Goal: Answer question/provide support: Share knowledge or assist other users

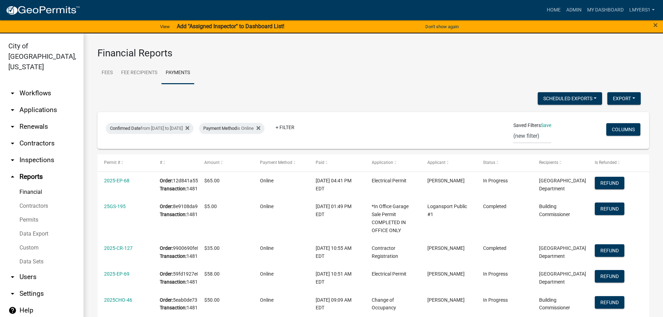
select select "3: 100"
click at [574, 13] on link "Admin" at bounding box center [574, 9] width 21 height 13
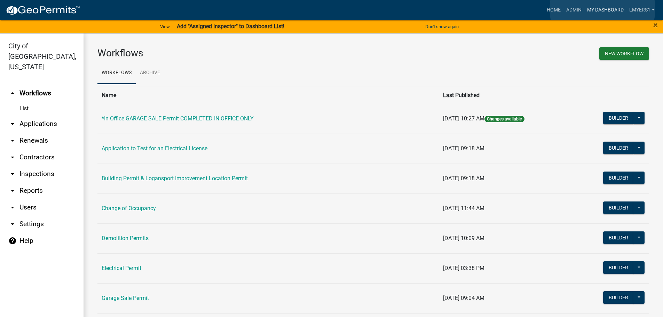
click at [603, 9] on link "My Dashboard" at bounding box center [605, 9] width 42 height 13
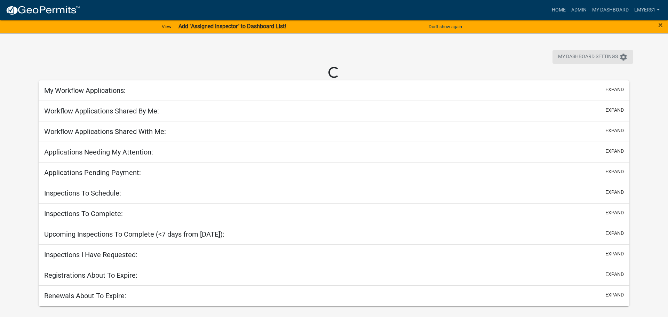
click at [627, 55] on icon "settings" at bounding box center [624, 57] width 8 height 8
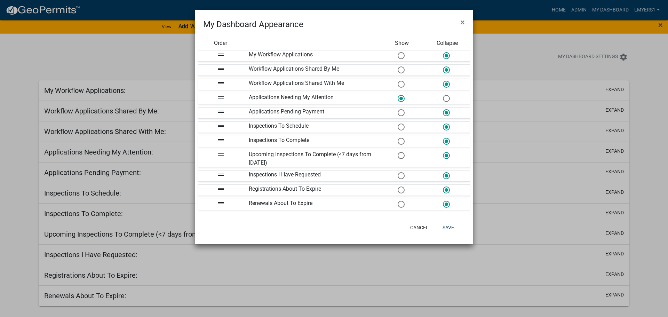
click at [400, 114] on span at bounding box center [401, 112] width 15 height 15
click at [398, 109] on input "radio" at bounding box center [398, 109] width 0 height 0
click at [445, 97] on span at bounding box center [446, 98] width 15 height 15
click at [443, 95] on input "radio" at bounding box center [443, 95] width 0 height 0
click at [451, 226] on button "Save" at bounding box center [448, 227] width 23 height 13
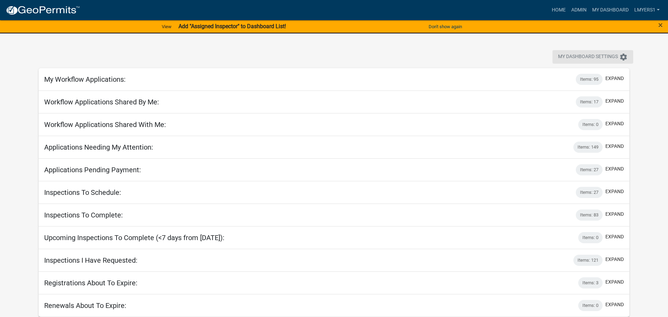
select select "3: 100"
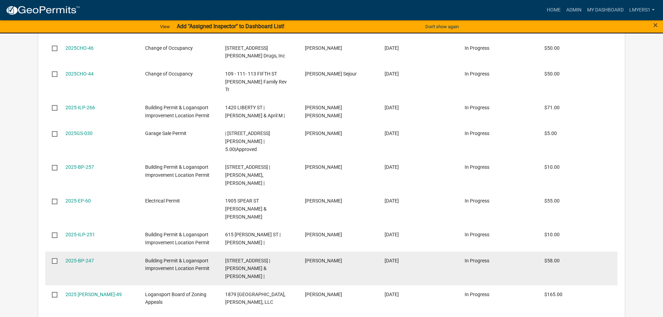
scroll to position [487, 0]
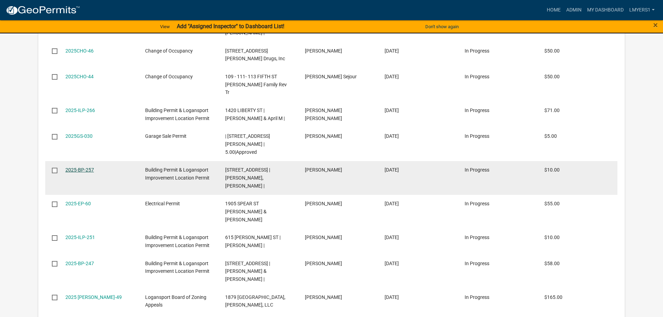
click at [68, 167] on link "2025-BP-257" at bounding box center [79, 170] width 29 height 6
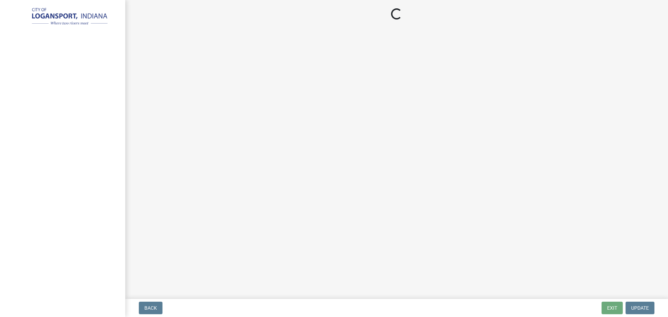
select select "3: 3"
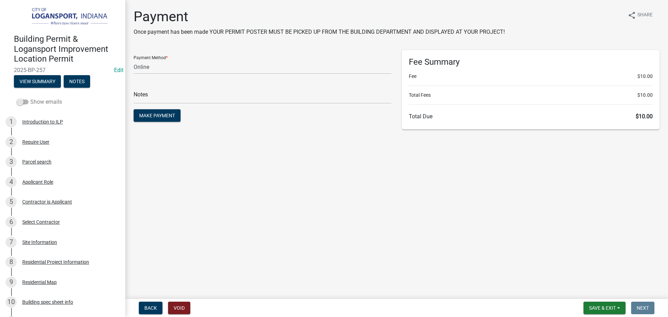
click at [26, 101] on span at bounding box center [23, 102] width 12 height 5
click at [30, 98] on input "Show emails" at bounding box center [30, 98] width 0 height 0
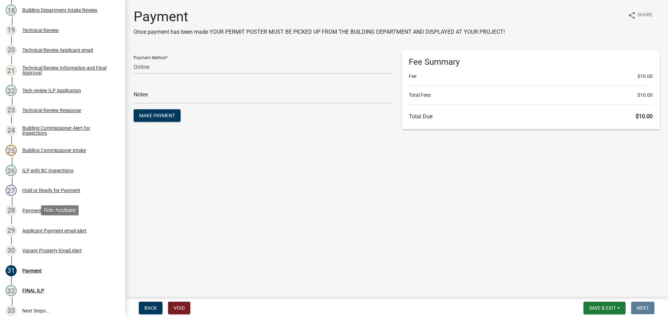
scroll to position [487, 0]
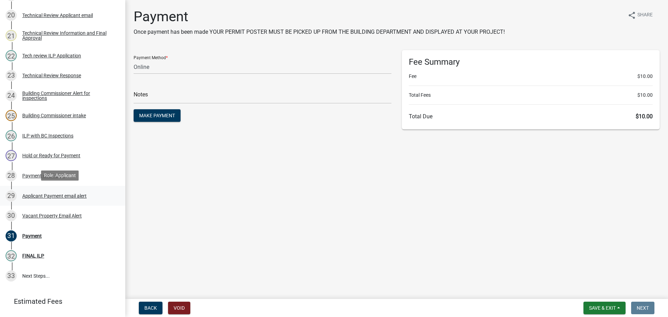
click at [40, 195] on div "Applicant Payment email alert" at bounding box center [54, 196] width 64 height 5
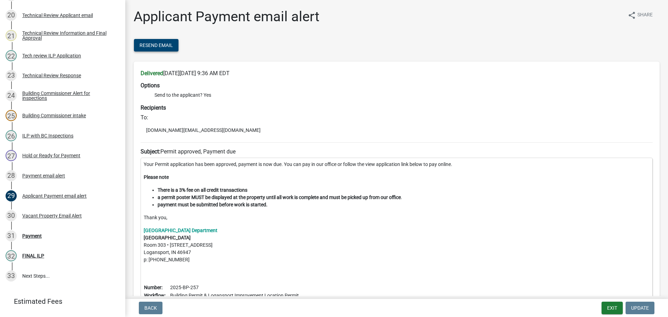
click at [157, 48] on span "Resend Email" at bounding box center [156, 45] width 33 height 6
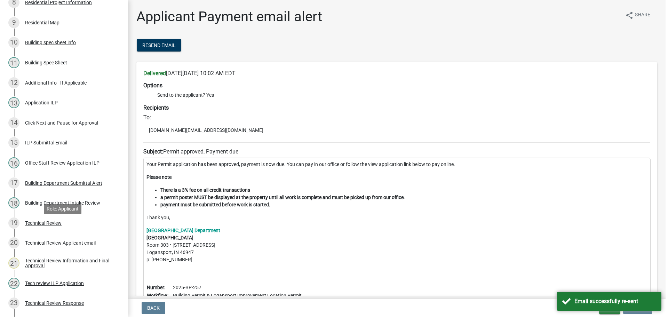
scroll to position [244, 0]
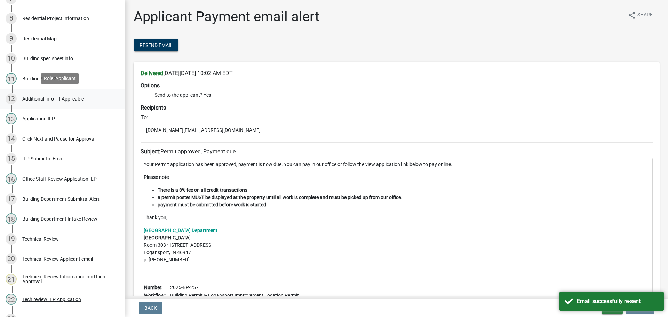
click at [41, 97] on div "Additional Info - If Applicable" at bounding box center [53, 98] width 62 height 5
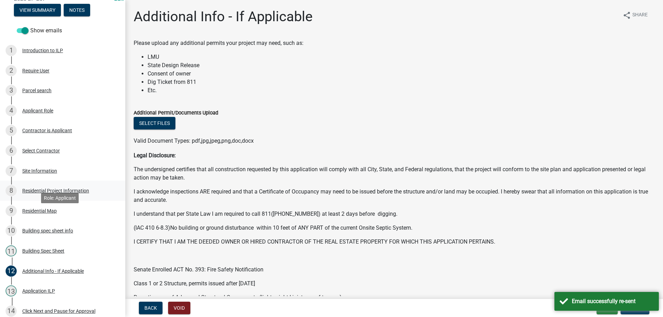
scroll to position [70, 0]
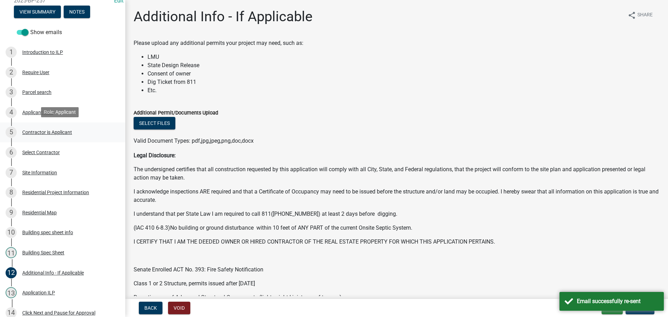
click at [40, 133] on div "Contractor is Applicant" at bounding box center [47, 132] width 50 height 5
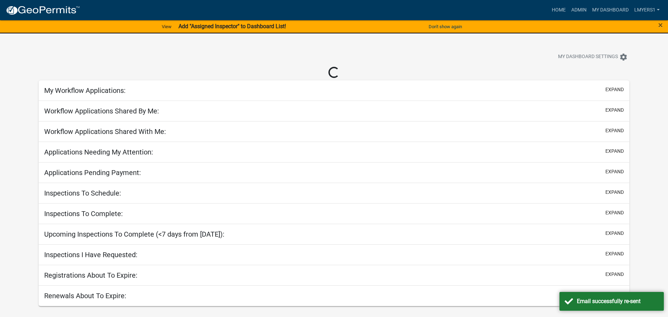
select select "3: 100"
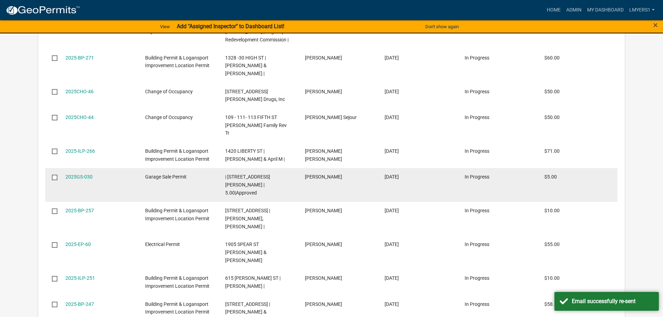
scroll to position [444, 0]
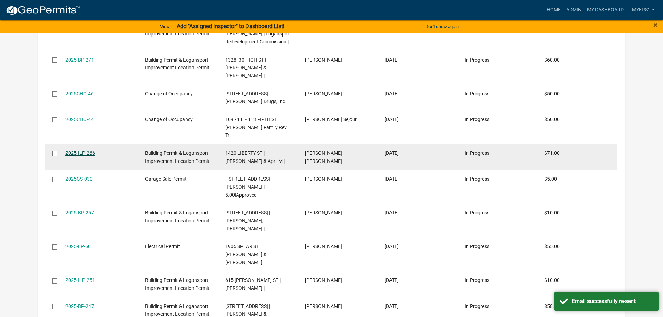
click at [81, 150] on link "2025-ILP-266" at bounding box center [80, 153] width 30 height 6
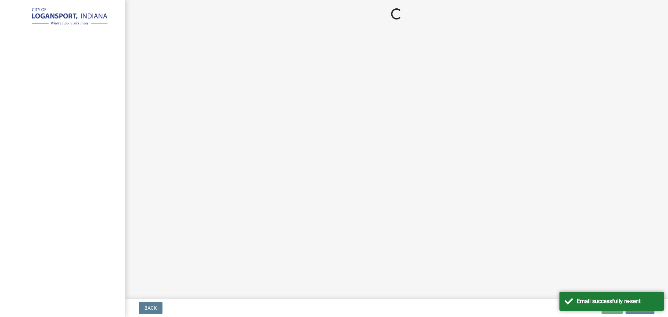
select select "3: 3"
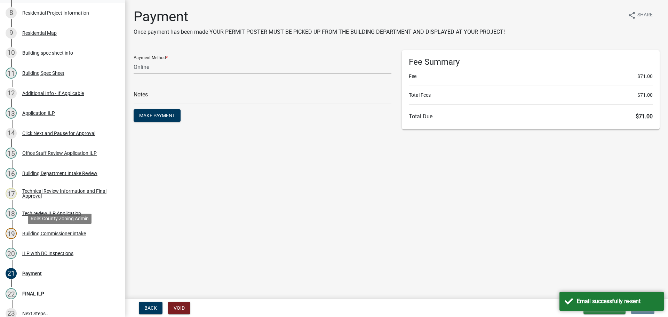
scroll to position [278, 0]
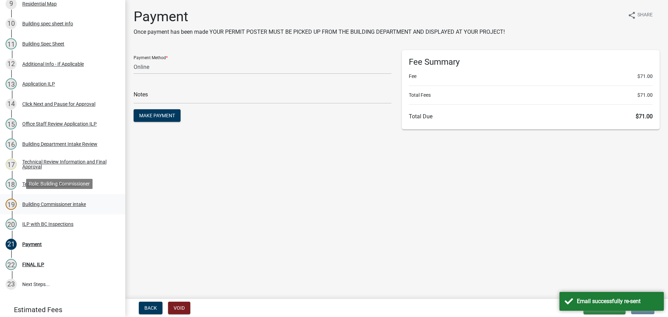
click at [31, 202] on div "Building Commissioner intake" at bounding box center [54, 204] width 64 height 5
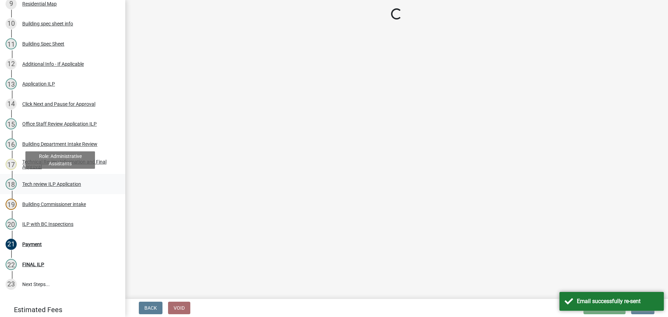
click at [38, 179] on div "18 Tech review ILP Application" at bounding box center [60, 184] width 109 height 11
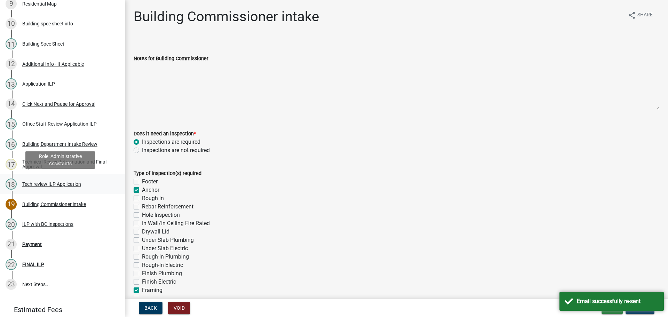
click at [37, 186] on div "Tech review ILP Application" at bounding box center [51, 184] width 59 height 5
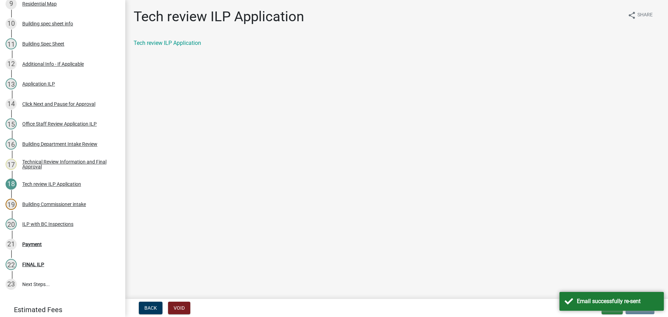
click at [171, 39] on div "Tech review ILP Application" at bounding box center [397, 43] width 526 height 8
click at [171, 45] on link "Tech review ILP Application" at bounding box center [168, 43] width 68 height 7
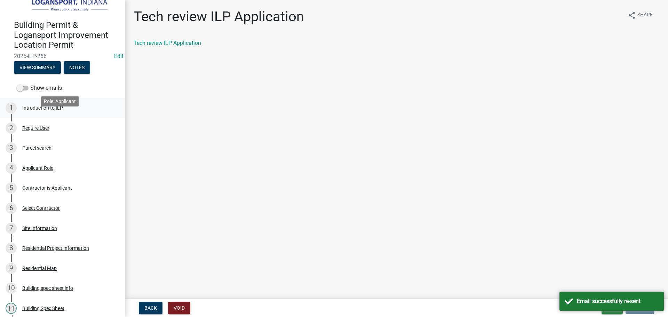
scroll to position [0, 0]
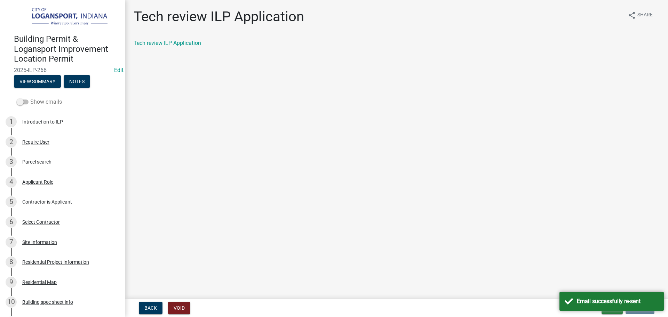
click at [21, 101] on span at bounding box center [23, 102] width 12 height 5
click at [30, 98] on input "Show emails" at bounding box center [30, 98] width 0 height 0
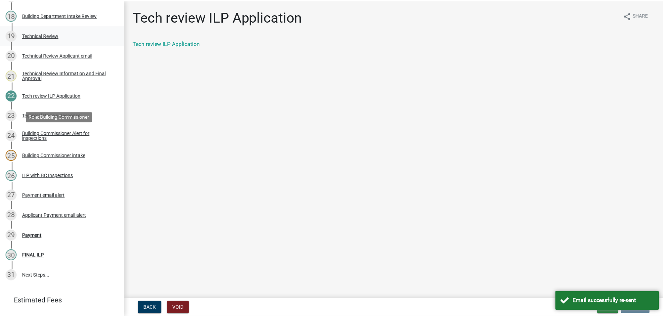
scroll to position [480, 0]
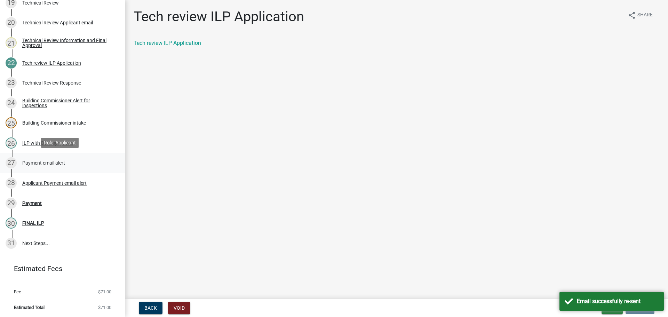
click at [40, 164] on div "Payment email alert" at bounding box center [43, 162] width 43 height 5
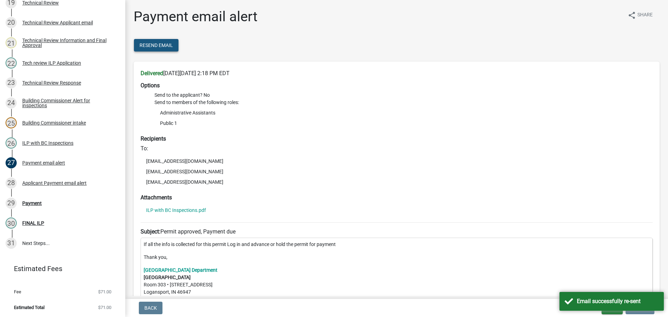
click at [162, 45] on span "Resend Email" at bounding box center [156, 45] width 33 height 6
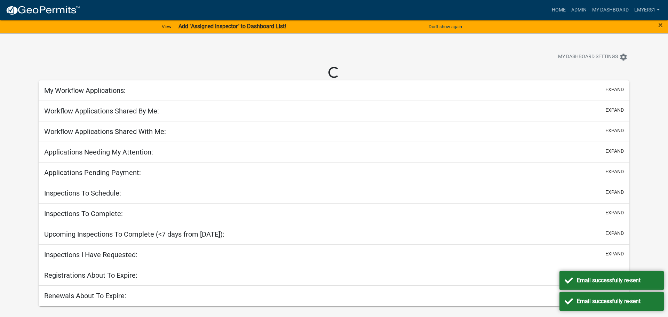
select select "3: 100"
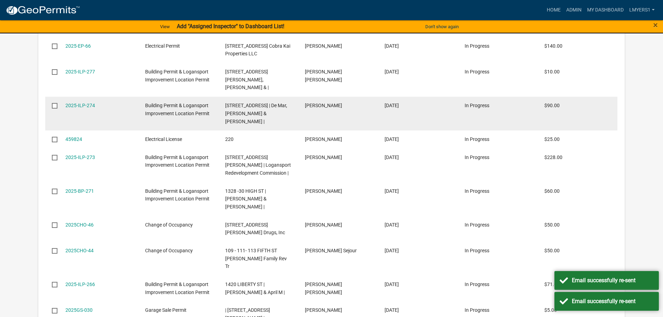
scroll to position [309, 0]
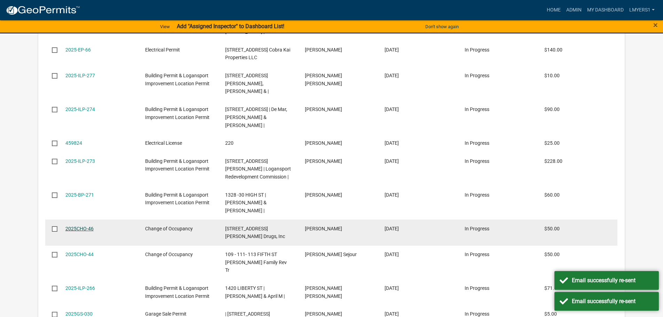
click at [73, 226] on link "2025CHO-46" at bounding box center [79, 229] width 28 height 6
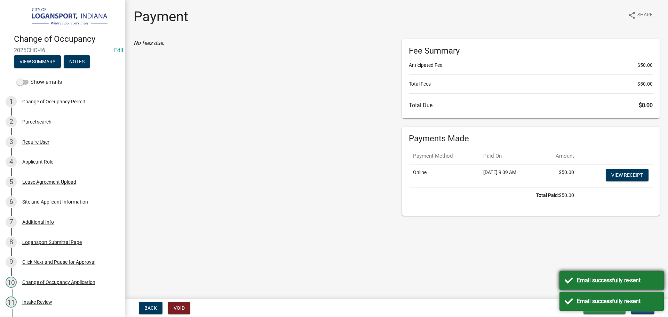
click at [572, 285] on div "Email successfully re-sent" at bounding box center [612, 280] width 104 height 19
click at [570, 298] on div "Email successfully re-sent" at bounding box center [612, 301] width 104 height 19
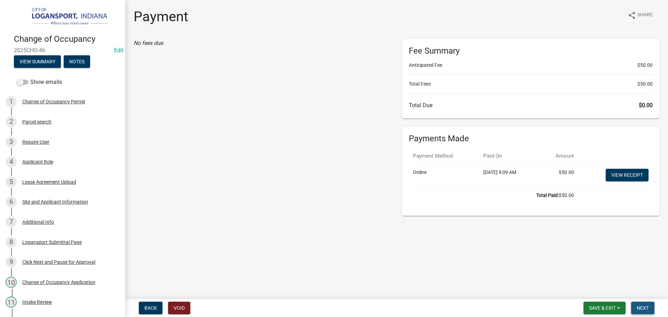
click at [648, 314] on button "Next" at bounding box center [642, 308] width 23 height 13
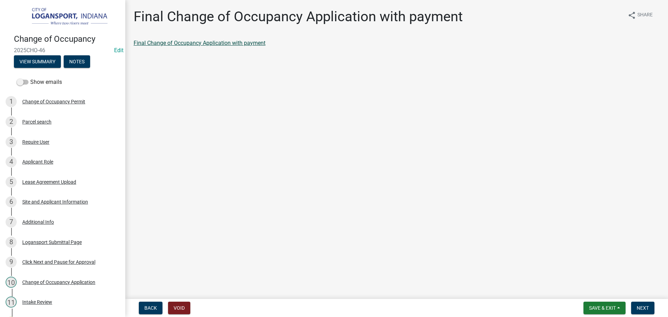
click at [204, 44] on link "Final Change of Occupancy Application with payment" at bounding box center [200, 43] width 132 height 7
click at [645, 306] on span "Next" at bounding box center [643, 308] width 12 height 6
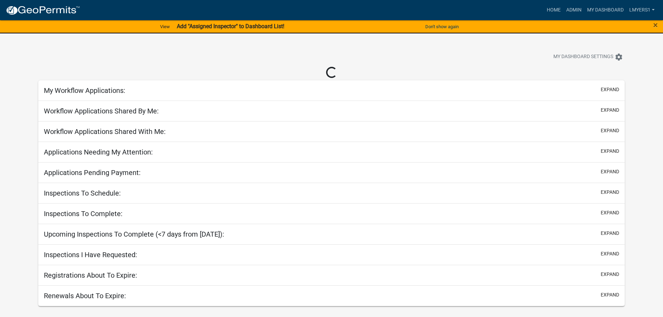
select select "3: 100"
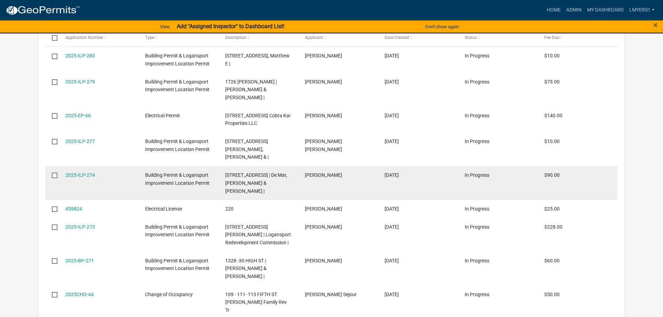
scroll to position [240, 0]
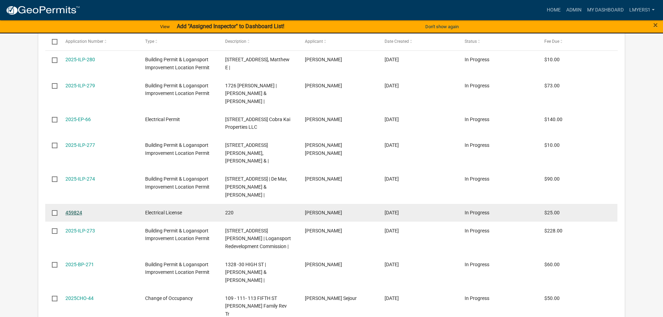
click at [71, 210] on link "459824" at bounding box center [73, 213] width 17 height 6
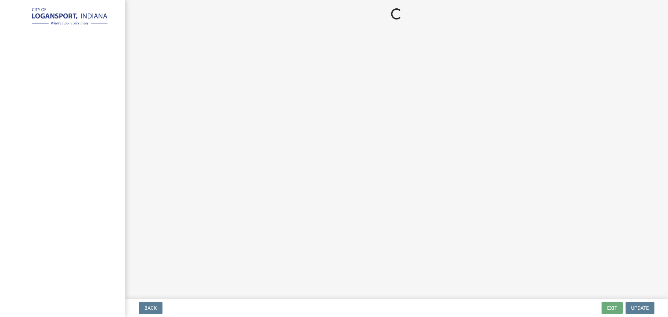
select select "3: 3"
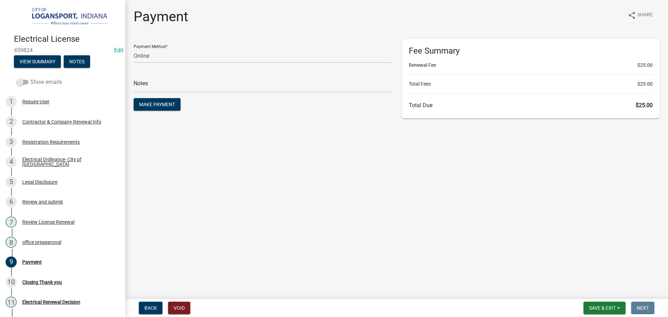
click at [22, 80] on span at bounding box center [23, 82] width 12 height 5
click at [30, 78] on input "Show emails" at bounding box center [30, 78] width 0 height 0
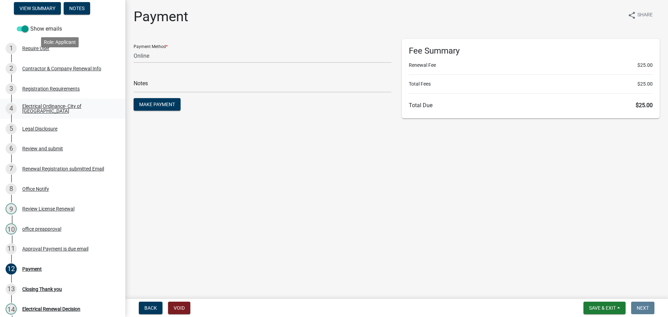
scroll to position [139, 0]
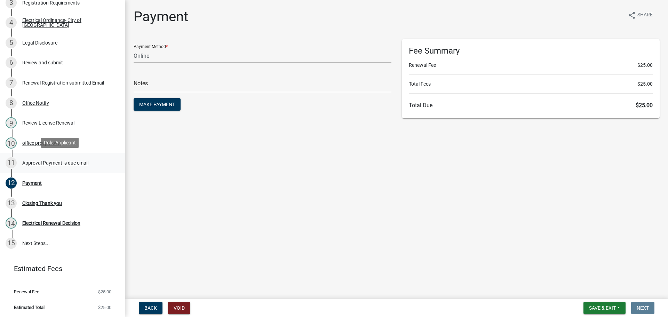
click at [32, 160] on div "Approval Payment is due email" at bounding box center [55, 162] width 66 height 5
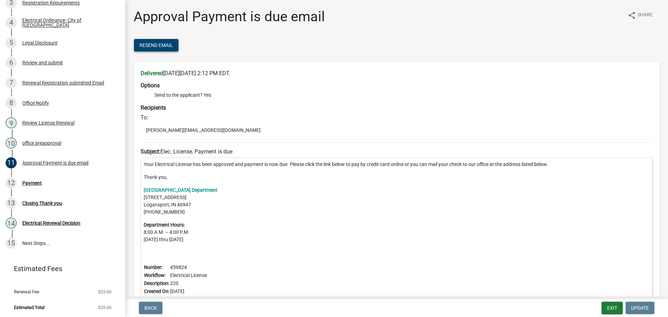
click at [162, 46] on span "Resend Email" at bounding box center [156, 45] width 33 height 6
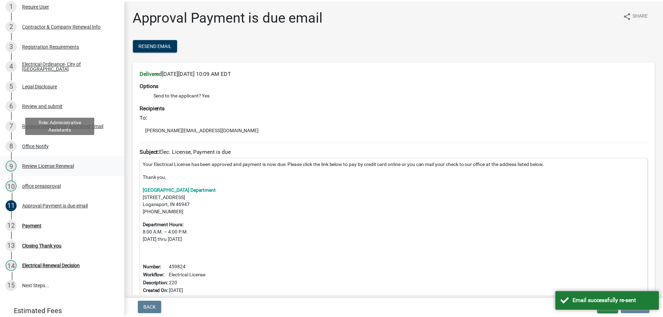
scroll to position [0, 0]
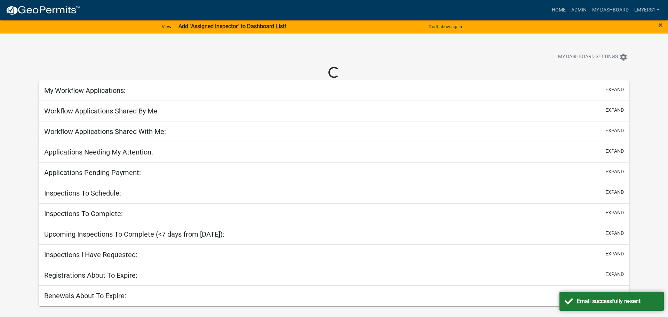
select select "3: 100"
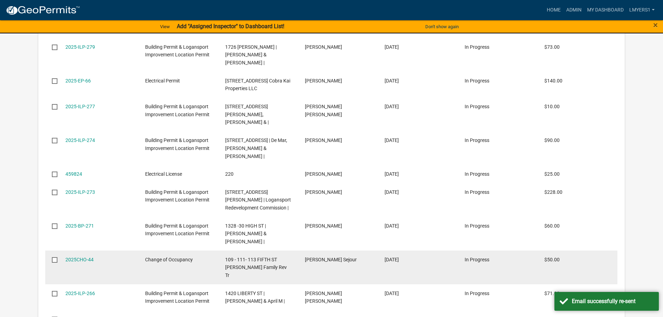
scroll to position [275, 0]
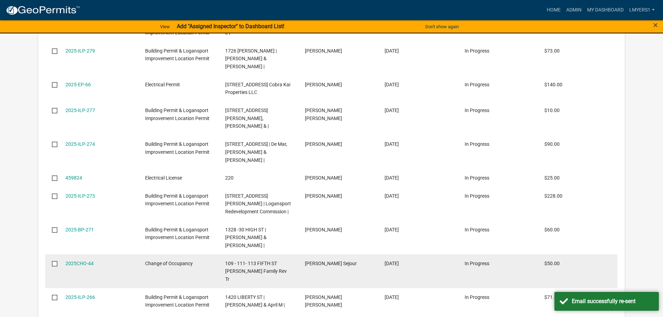
click at [79, 254] on datatable-body-cell "2025CHO-44" at bounding box center [99, 271] width 80 height 34
click at [79, 261] on link "2025CHO-44" at bounding box center [79, 264] width 28 height 6
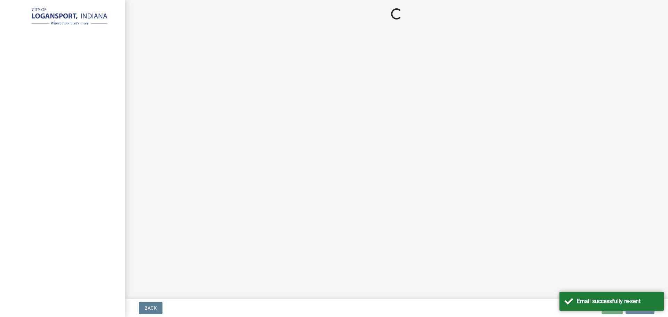
select select "3: 3"
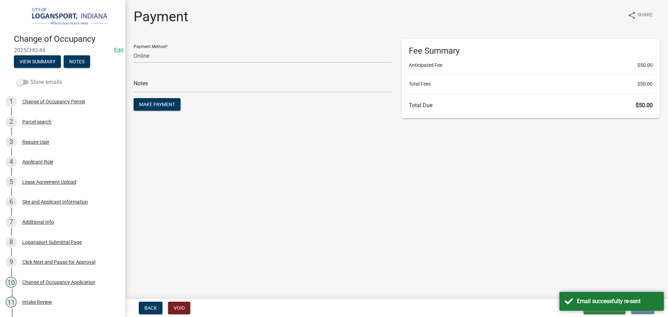
click at [23, 80] on span at bounding box center [23, 82] width 12 height 5
click at [30, 78] on input "Show emails" at bounding box center [30, 78] width 0 height 0
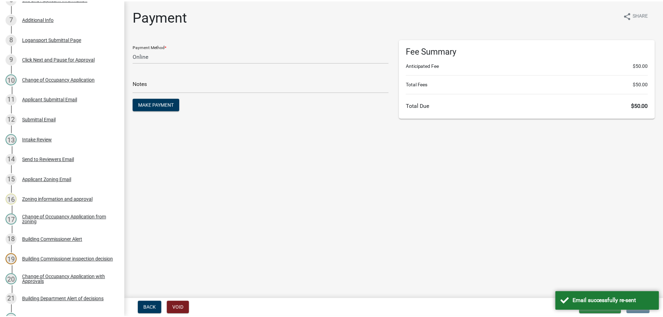
scroll to position [313, 0]
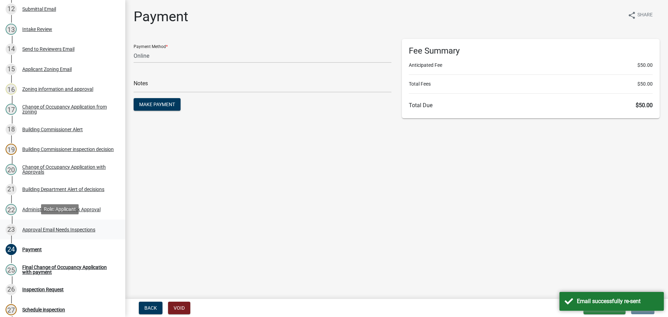
click at [50, 238] on link "23 Approval Email Needs Inspections" at bounding box center [62, 230] width 125 height 20
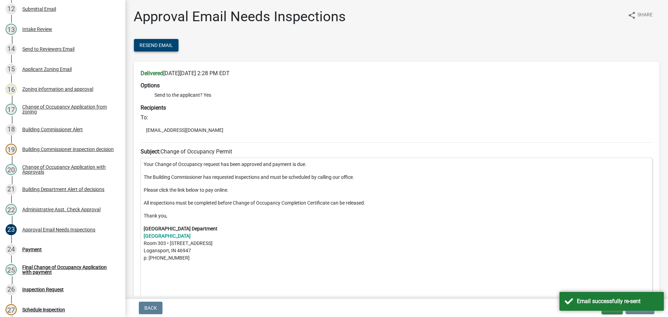
click at [164, 42] on button "Resend Email" at bounding box center [156, 45] width 45 height 13
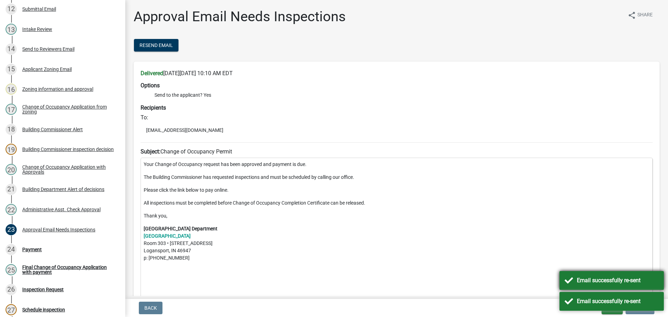
click at [566, 281] on div "Email successfully re-sent" at bounding box center [612, 280] width 104 height 19
click at [572, 301] on div "Email successfully re-sent" at bounding box center [612, 301] width 104 height 19
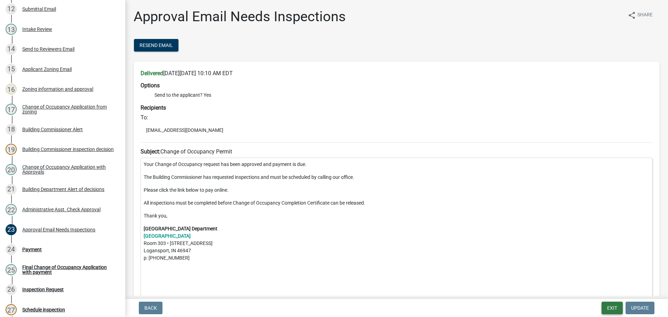
drag, startPoint x: 607, startPoint y: 309, endPoint x: 597, endPoint y: 286, distance: 25.0
click at [607, 309] on button "Exit" at bounding box center [612, 308] width 21 height 13
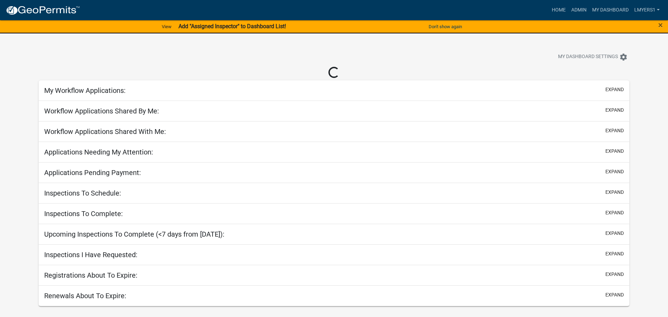
select select "3: 100"
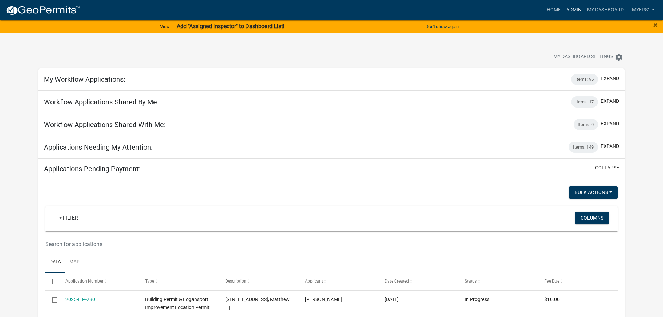
click at [575, 10] on link "Admin" at bounding box center [574, 9] width 21 height 13
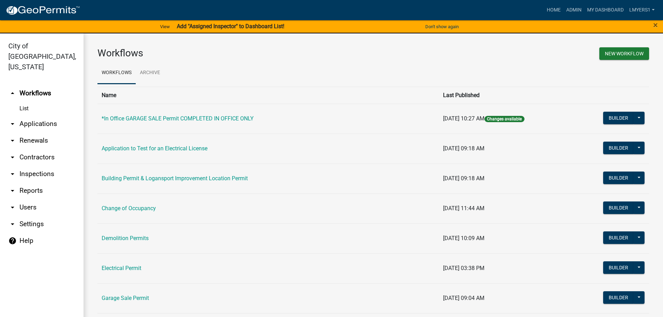
click at [24, 116] on link "arrow_drop_down Applications" at bounding box center [42, 124] width 84 height 17
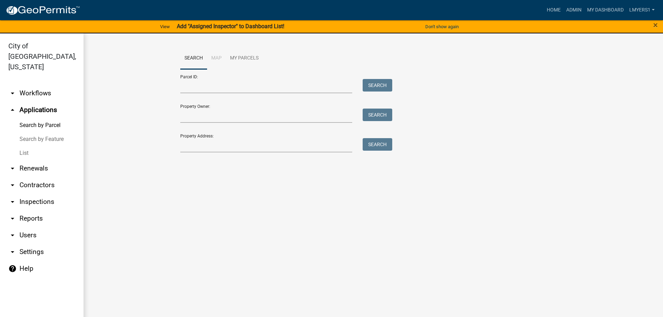
click at [22, 147] on link "List" at bounding box center [42, 153] width 84 height 14
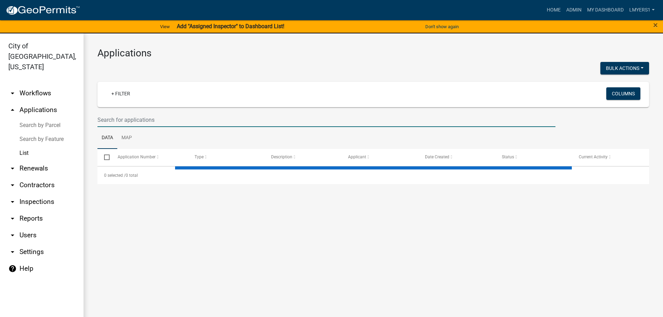
click at [144, 123] on input "text" at bounding box center [326, 120] width 458 height 14
select select "3: 100"
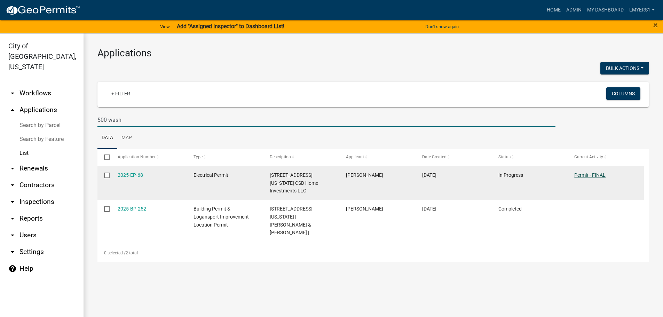
type input "500 wash"
click at [588, 175] on link "Permit - FINAL" at bounding box center [589, 175] width 31 height 6
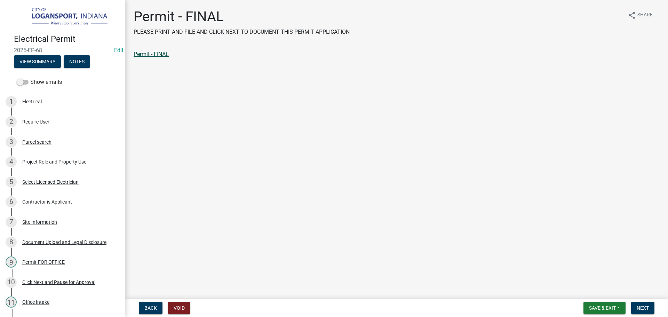
click at [137, 52] on link "Permit - FINAL" at bounding box center [151, 54] width 35 height 7
click at [647, 306] on span "Next" at bounding box center [643, 308] width 12 height 6
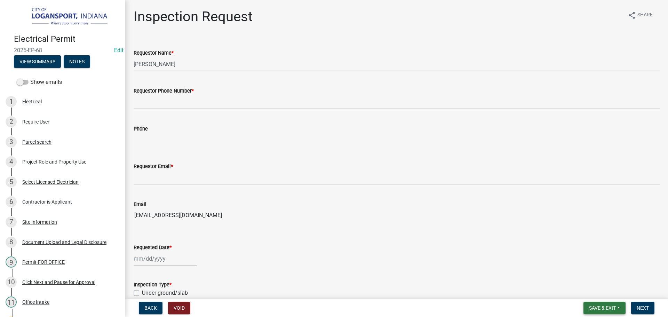
click at [620, 309] on button "Save & Exit" at bounding box center [605, 308] width 42 height 13
click at [610, 291] on button "Save & Exit" at bounding box center [598, 290] width 56 height 17
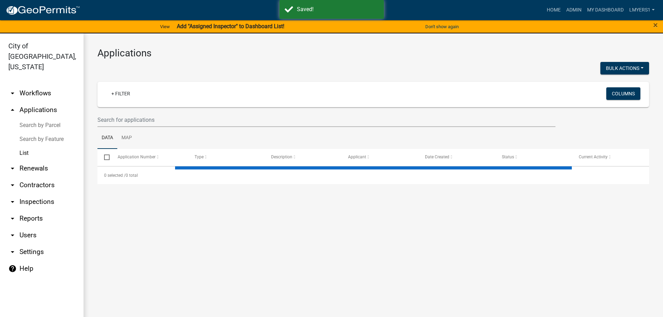
select select "3: 100"
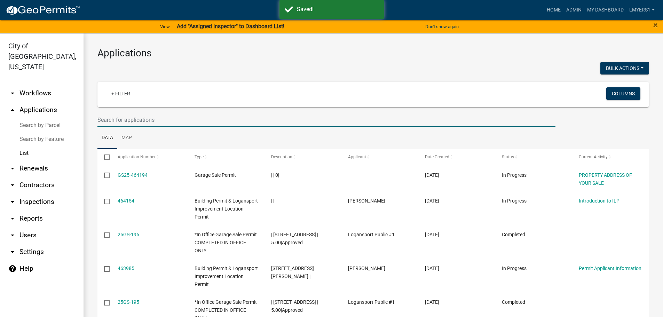
click at [129, 118] on input "text" at bounding box center [326, 120] width 458 height 14
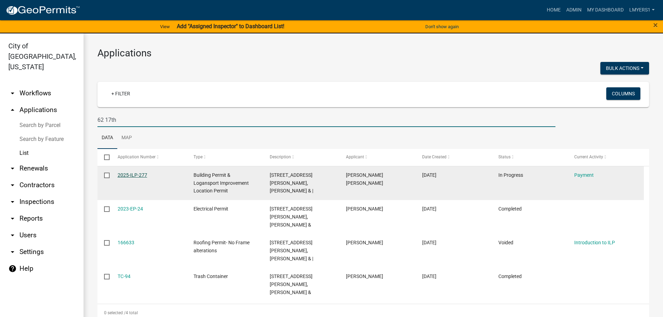
type input "62 17th"
click at [123, 175] on link "2025-ILP-277" at bounding box center [133, 175] width 30 height 6
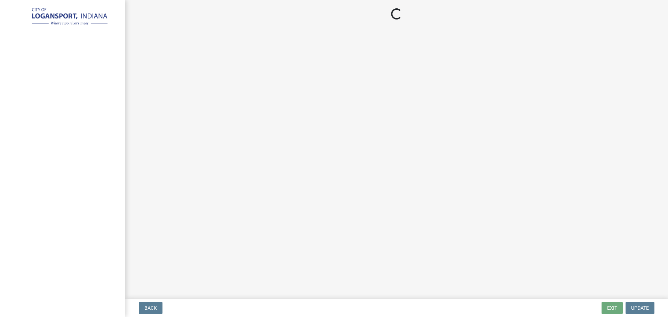
select select "3: 3"
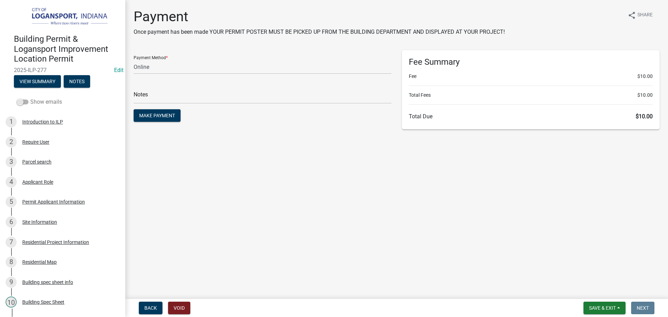
click at [27, 100] on span at bounding box center [23, 102] width 12 height 5
click at [30, 98] on input "Show emails" at bounding box center [30, 98] width 0 height 0
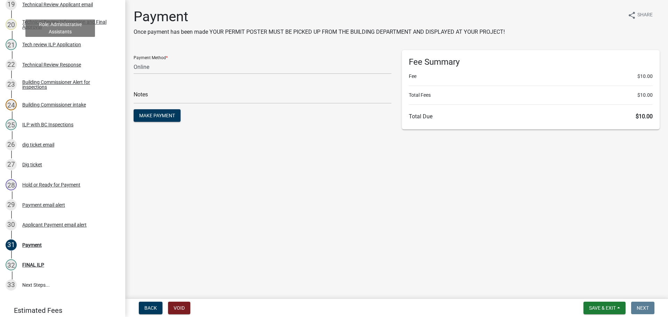
scroll to position [520, 0]
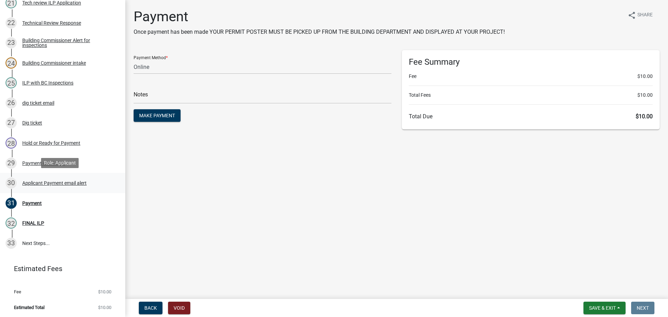
click at [71, 181] on div "Applicant Payment email alert" at bounding box center [54, 183] width 64 height 5
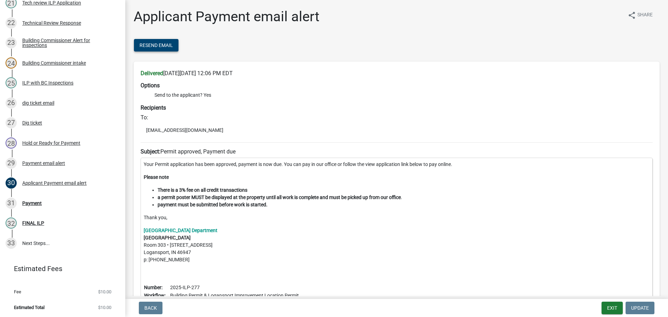
click at [150, 44] on span "Resend Email" at bounding box center [156, 45] width 33 height 6
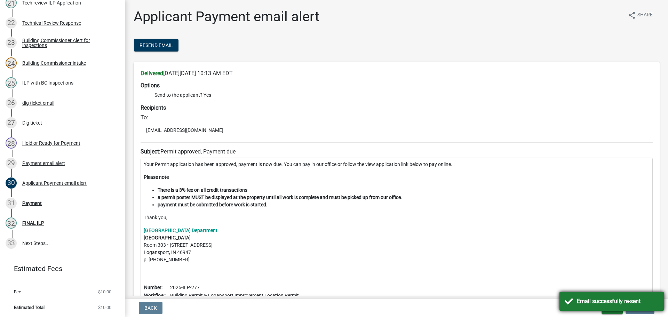
click at [587, 303] on div "Email successfully re-sent" at bounding box center [618, 301] width 82 height 8
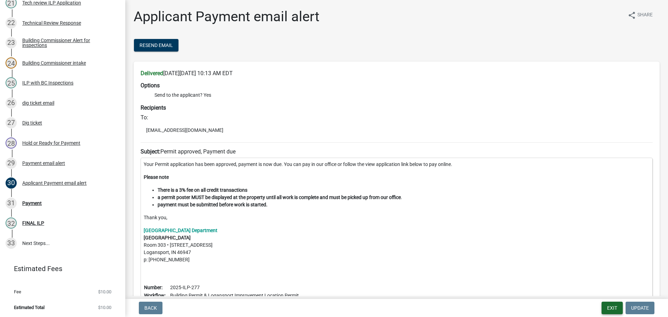
click at [608, 311] on button "Exit" at bounding box center [612, 308] width 21 height 13
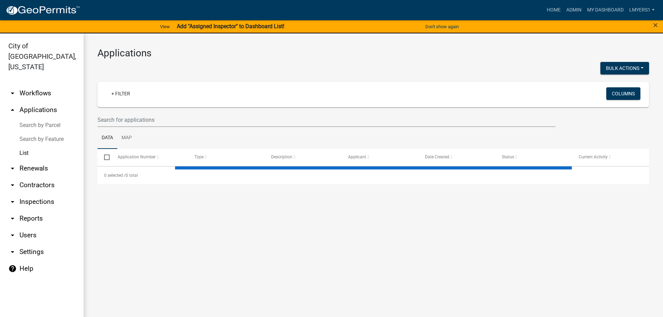
select select "3: 100"
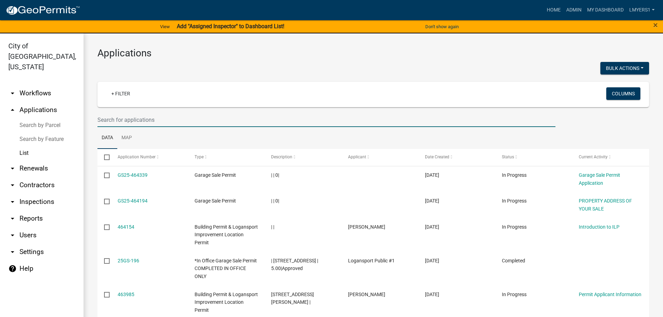
click at [114, 120] on input "text" at bounding box center [326, 120] width 458 height 14
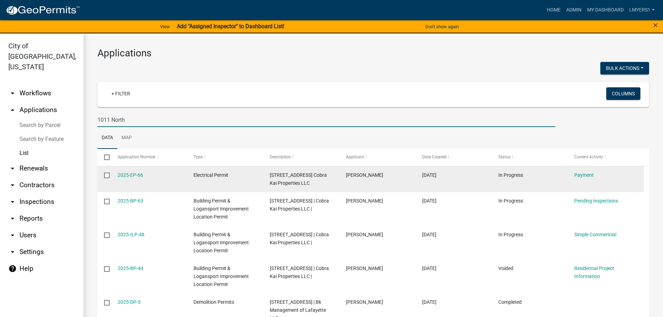
type input "1011 North"
click at [575, 179] on div "Payment" at bounding box center [605, 175] width 63 height 8
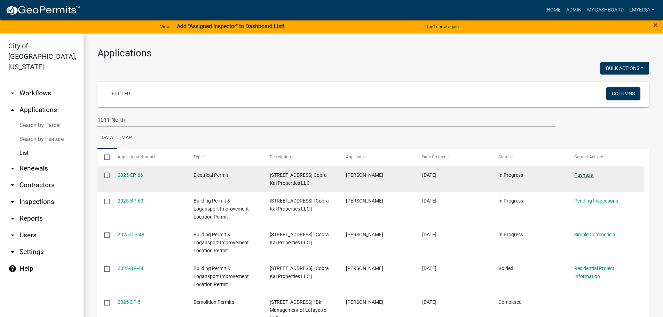
click at [582, 173] on link "Payment" at bounding box center [583, 175] width 19 height 6
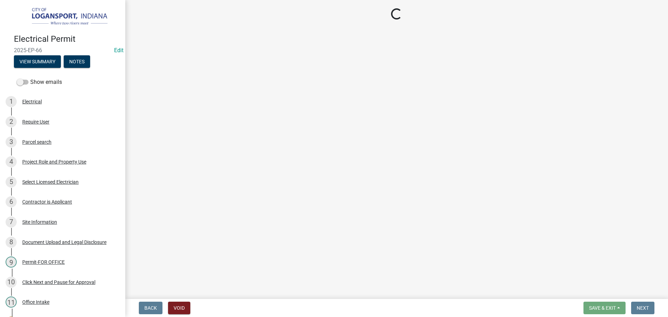
select select "3: 3"
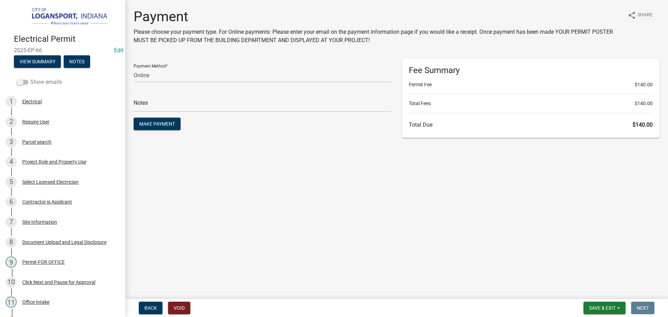
click at [17, 78] on label "Show emails" at bounding box center [39, 82] width 45 height 8
click at [30, 78] on input "Show emails" at bounding box center [30, 78] width 0 height 0
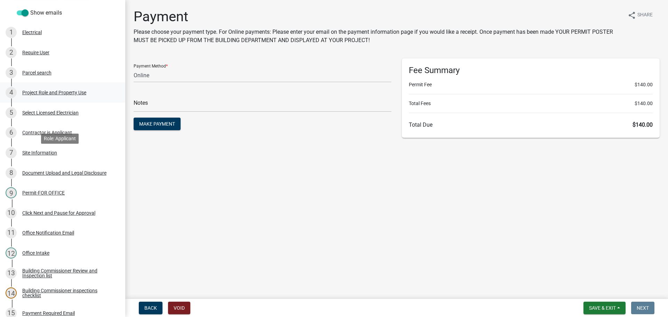
scroll to position [244, 0]
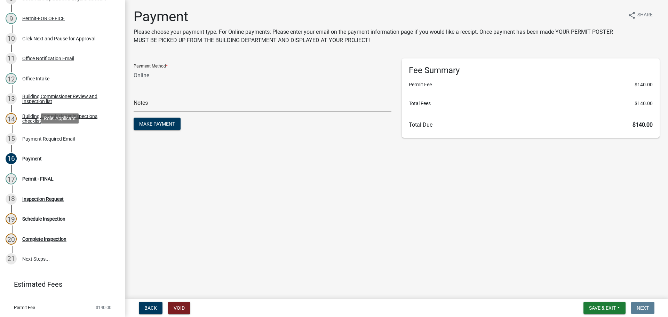
click at [59, 137] on div "Payment Required Email" at bounding box center [48, 138] width 53 height 5
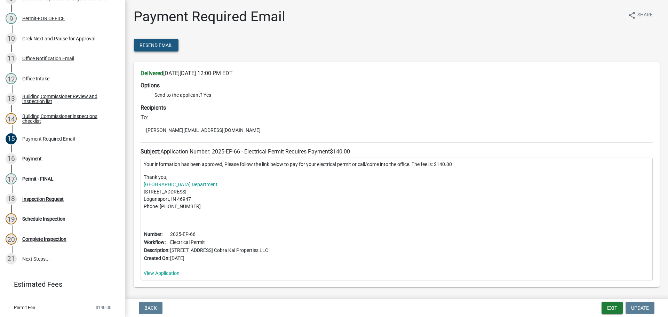
click at [159, 46] on span "Resend Email" at bounding box center [156, 45] width 33 height 6
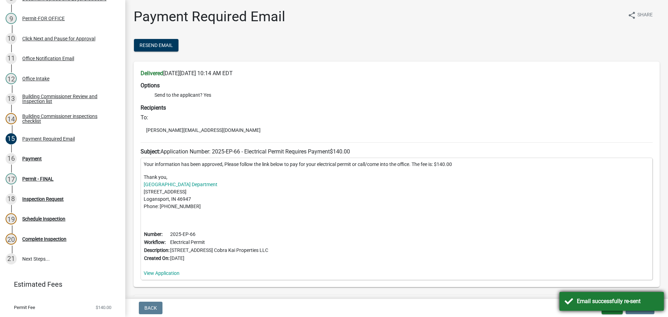
click at [620, 305] on div "Email successfully re-sent" at bounding box center [618, 301] width 82 height 8
click at [613, 314] on nav "Back Exit Update" at bounding box center [396, 308] width 543 height 18
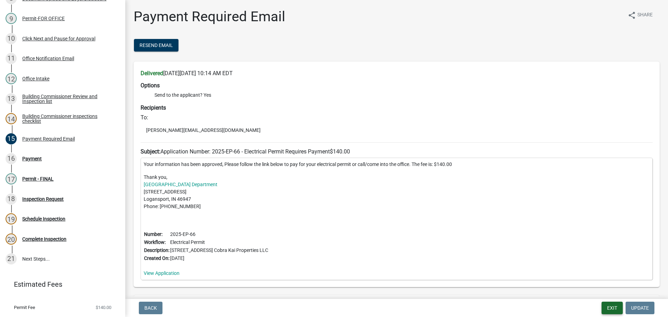
click at [611, 310] on button "Exit" at bounding box center [612, 308] width 21 height 13
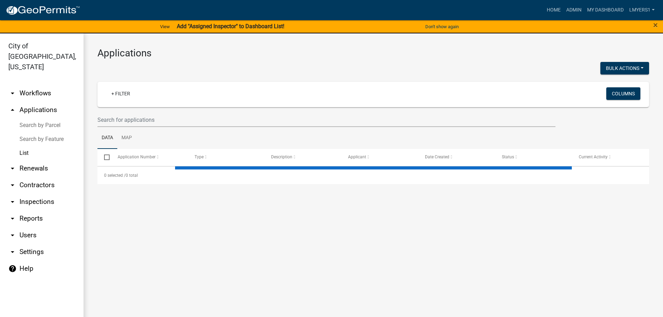
select select "3: 100"
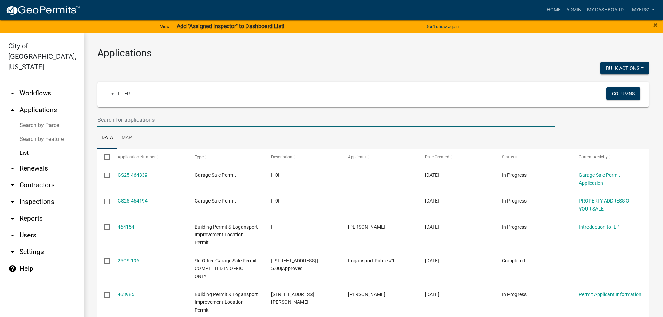
click at [120, 118] on input "text" at bounding box center [326, 120] width 458 height 14
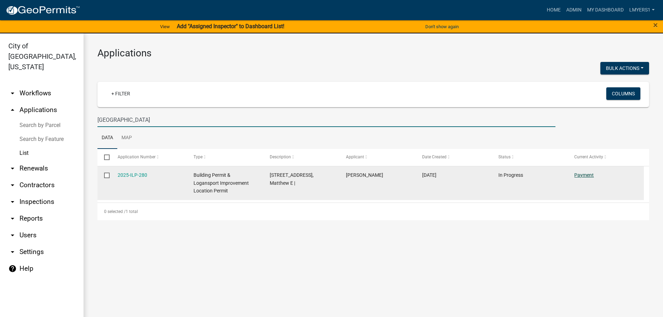
type input "[GEOGRAPHIC_DATA]"
click at [579, 176] on link "Payment" at bounding box center [583, 175] width 19 height 6
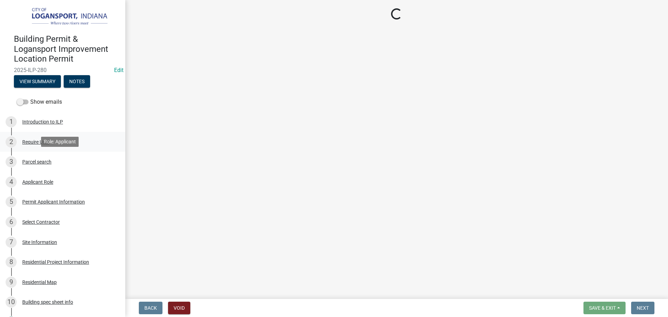
select select "3: 3"
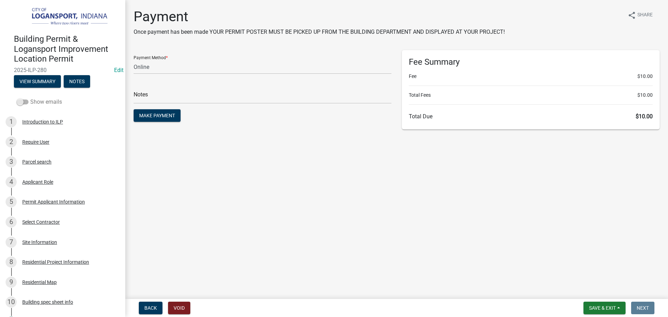
click at [22, 100] on span at bounding box center [23, 102] width 12 height 5
click at [30, 98] on input "Show emails" at bounding box center [30, 98] width 0 height 0
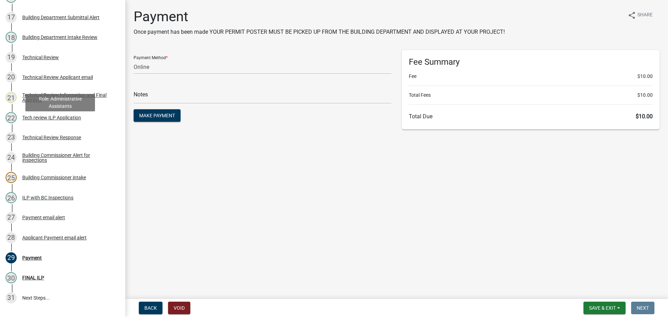
scroll to position [452, 0]
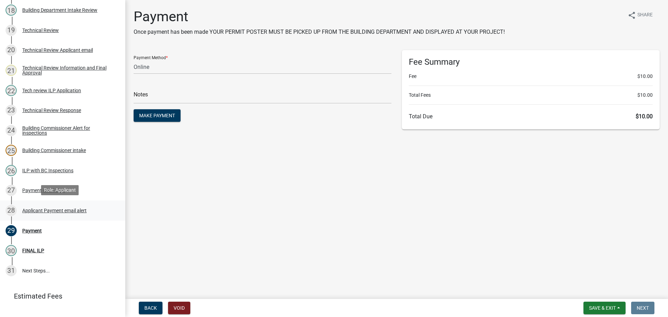
click at [52, 212] on div "28 Applicant Payment email alert" at bounding box center [60, 210] width 109 height 11
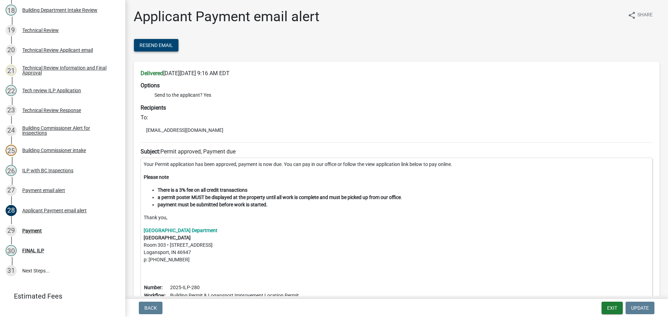
click at [170, 44] on span "Resend Email" at bounding box center [156, 45] width 33 height 6
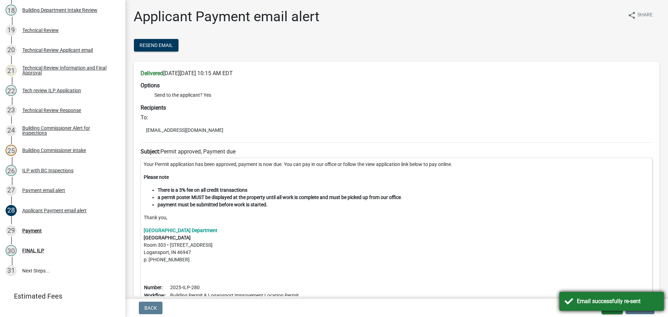
click at [575, 297] on div "Email successfully re-sent" at bounding box center [612, 301] width 104 height 19
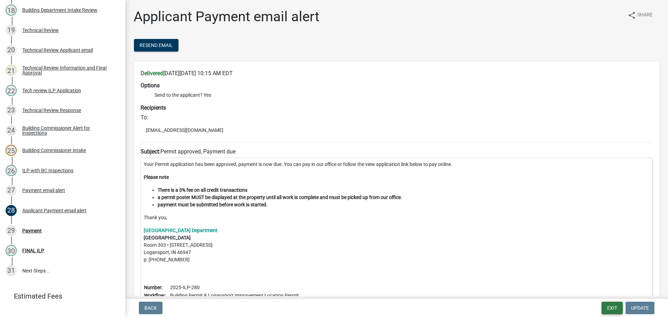
click at [612, 307] on button "Exit" at bounding box center [612, 308] width 21 height 13
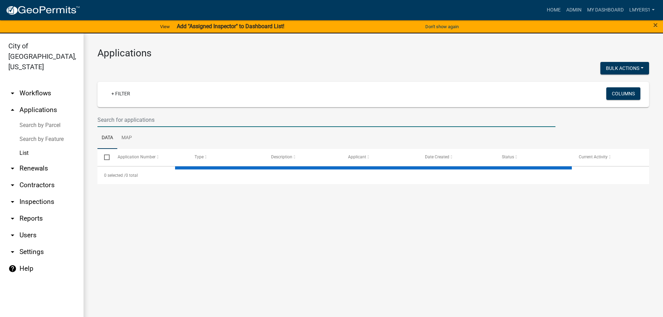
select select "3: 100"
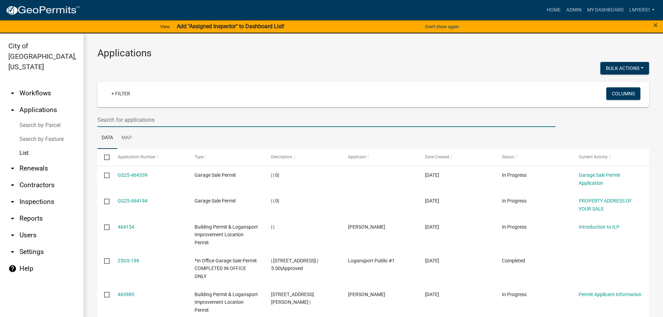
click at [225, 116] on input "text" at bounding box center [326, 120] width 458 height 14
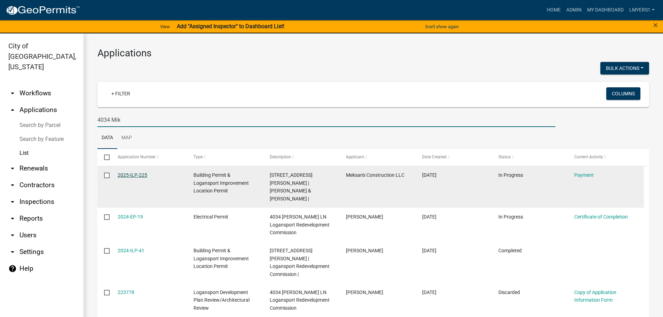
type input "4034 Mik"
click at [140, 176] on link "2025-ILP-225" at bounding box center [133, 175] width 30 height 6
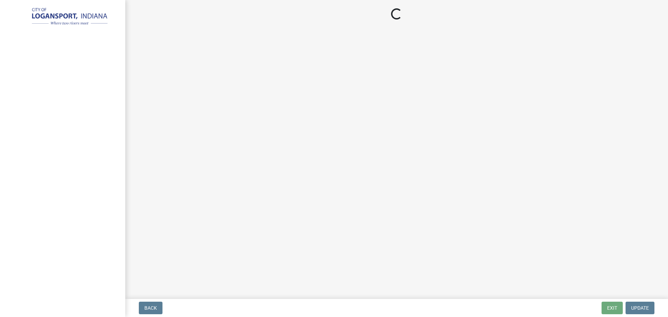
select select "3: 3"
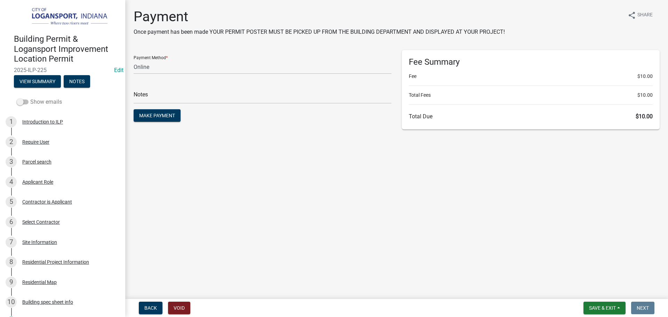
click at [23, 103] on span at bounding box center [23, 102] width 12 height 5
click at [30, 98] on input "Show emails" at bounding box center [30, 98] width 0 height 0
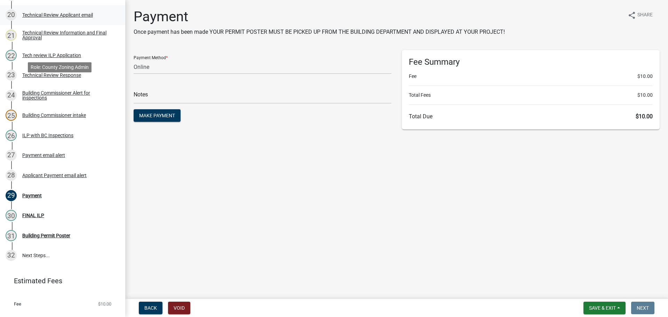
scroll to position [500, 0]
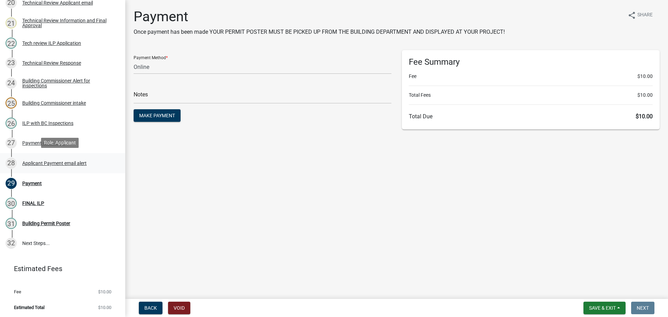
click at [38, 166] on div "28 Applicant Payment email alert" at bounding box center [60, 163] width 109 height 11
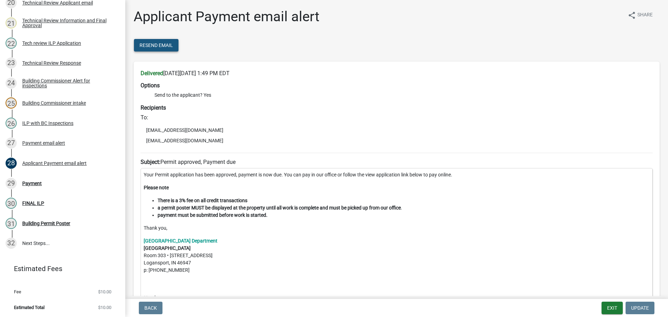
click at [173, 46] on button "Resend Email" at bounding box center [156, 45] width 45 height 13
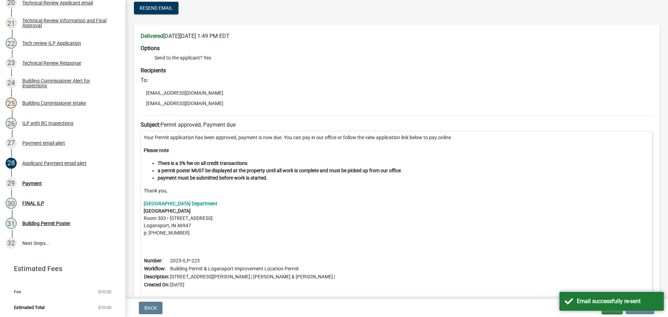
scroll to position [90, 0]
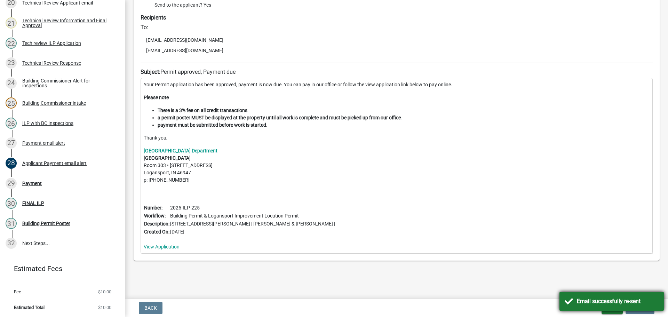
click at [570, 305] on div "Email successfully re-sent" at bounding box center [612, 301] width 104 height 19
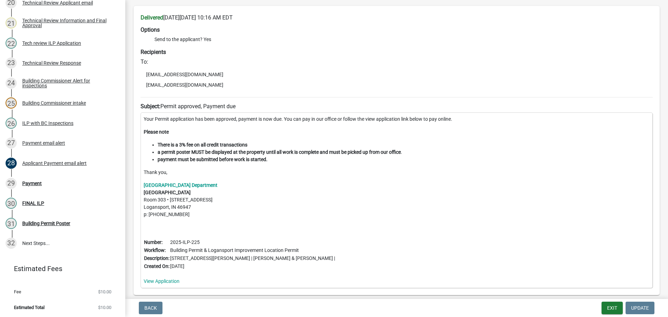
scroll to position [55, 0]
click at [614, 309] on button "Exit" at bounding box center [612, 308] width 21 height 13
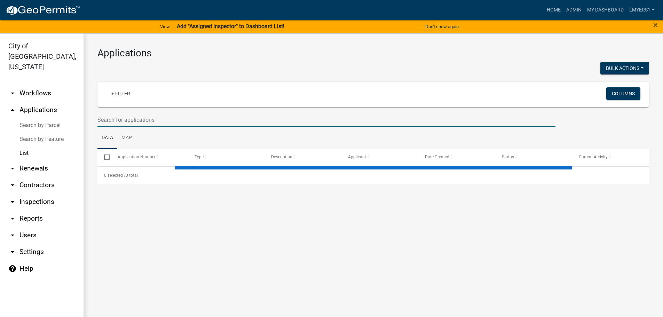
click at [129, 116] on input "text" at bounding box center [326, 120] width 458 height 14
select select "3: 100"
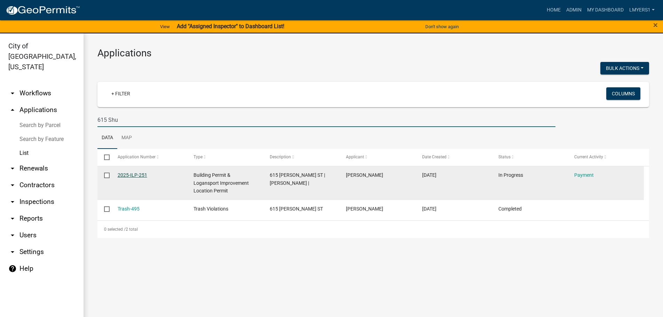
type input "615 Shu"
click at [127, 175] on link "2025-ILP-251" at bounding box center [133, 175] width 30 height 6
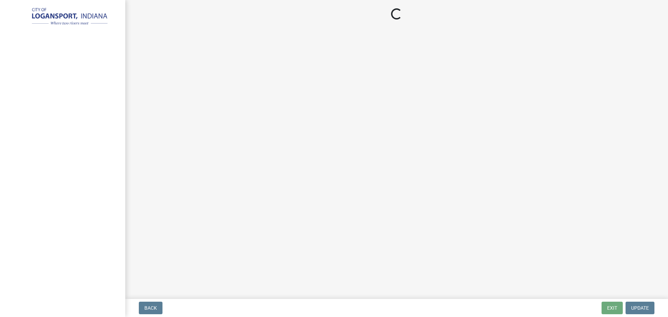
select select "3: 3"
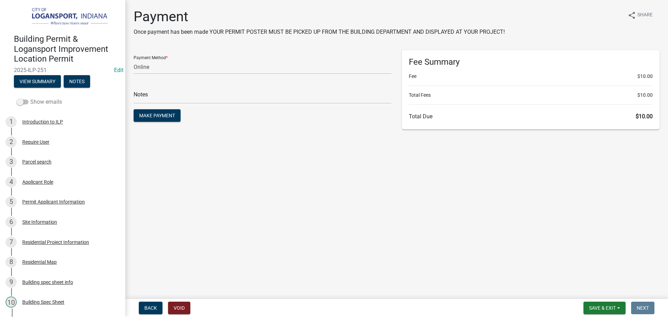
click at [23, 101] on span at bounding box center [23, 102] width 12 height 5
click at [30, 98] on input "Show emails" at bounding box center [30, 98] width 0 height 0
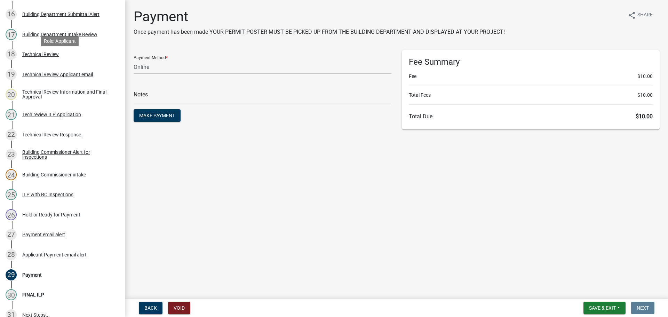
scroll to position [480, 0]
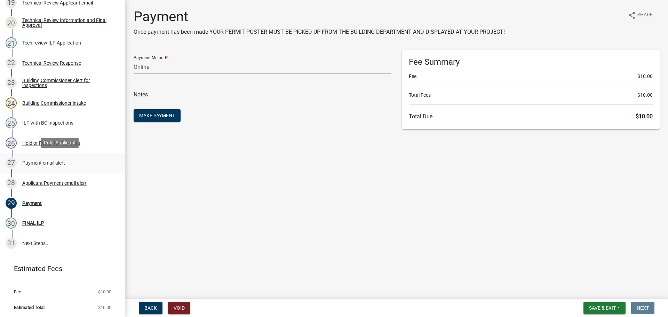
click at [44, 164] on div "Payment email alert" at bounding box center [43, 162] width 43 height 5
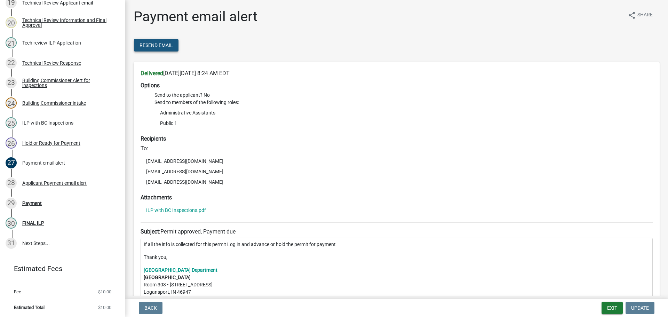
click at [159, 46] on span "Resend Email" at bounding box center [156, 45] width 33 height 6
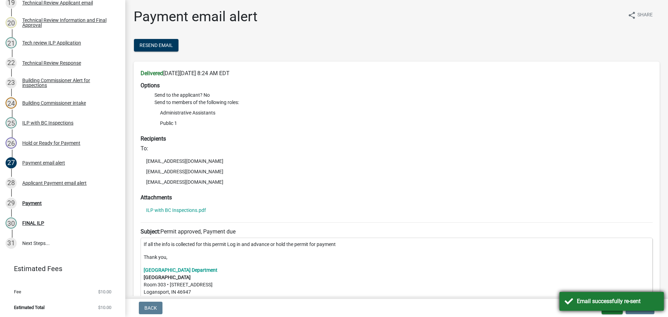
click at [575, 303] on div "Email successfully re-sent" at bounding box center [612, 301] width 104 height 19
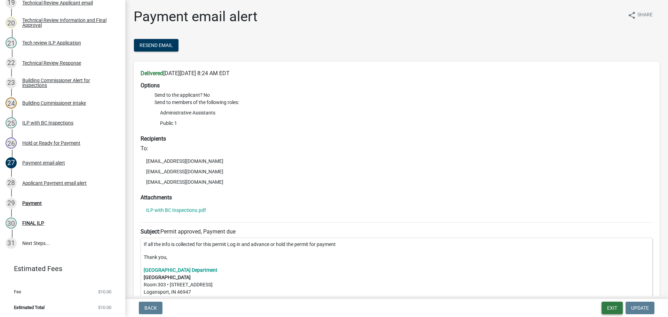
click at [606, 306] on button "Exit" at bounding box center [612, 308] width 21 height 13
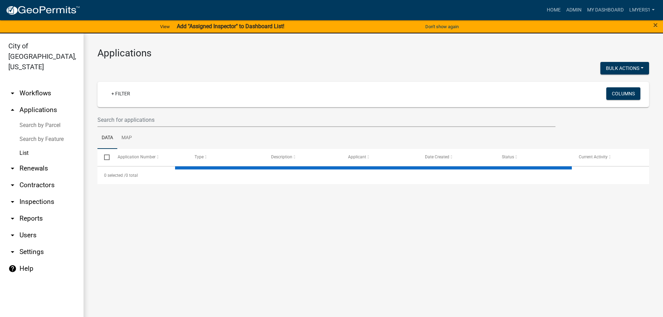
select select "3: 100"
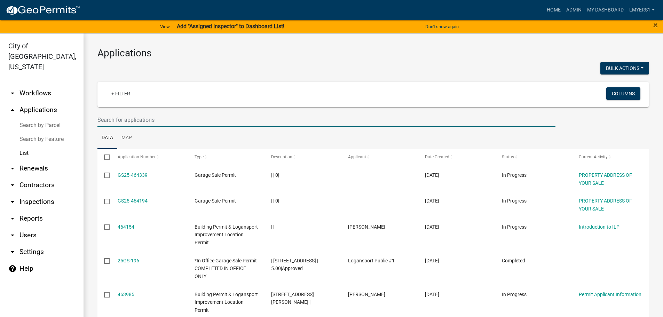
click at [132, 120] on input "text" at bounding box center [326, 120] width 458 height 14
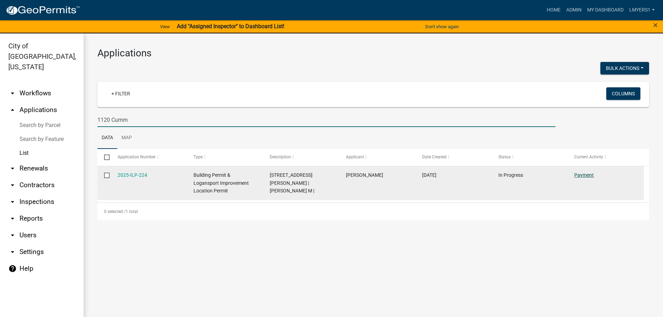
type input "1120 Cumm"
click at [590, 172] on link "Payment" at bounding box center [583, 175] width 19 height 6
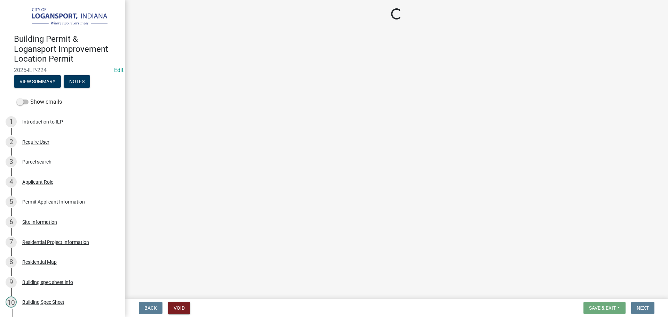
select select "3: 3"
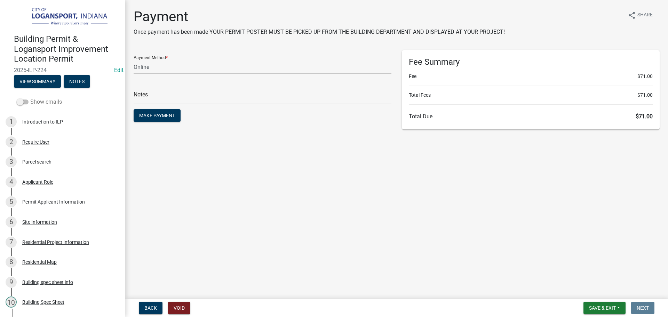
click at [24, 102] on span at bounding box center [23, 102] width 12 height 5
click at [30, 98] on input "Show emails" at bounding box center [30, 98] width 0 height 0
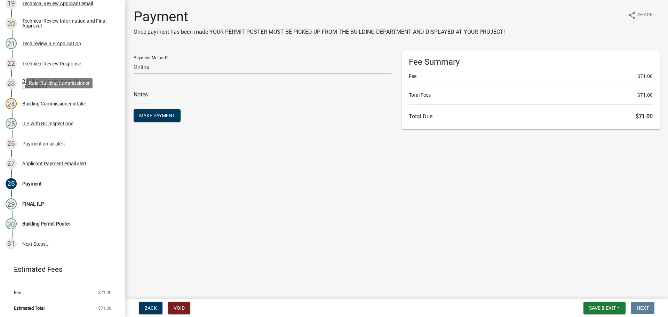
scroll to position [480, 0]
click at [45, 164] on div "Applicant Payment email alert" at bounding box center [54, 162] width 64 height 5
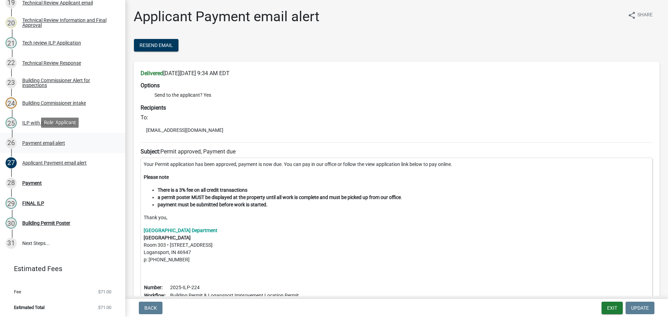
click at [58, 141] on div "Payment email alert" at bounding box center [43, 143] width 43 height 5
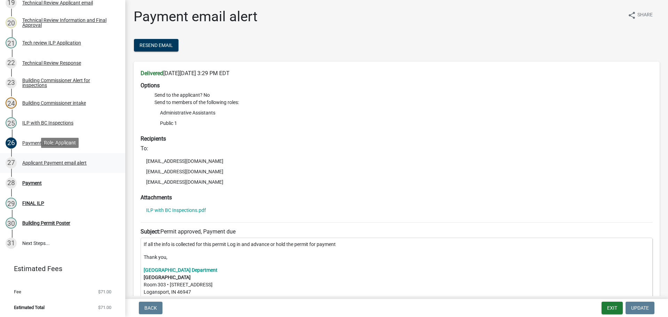
click at [53, 165] on div "27 Applicant Payment email alert" at bounding box center [60, 162] width 109 height 11
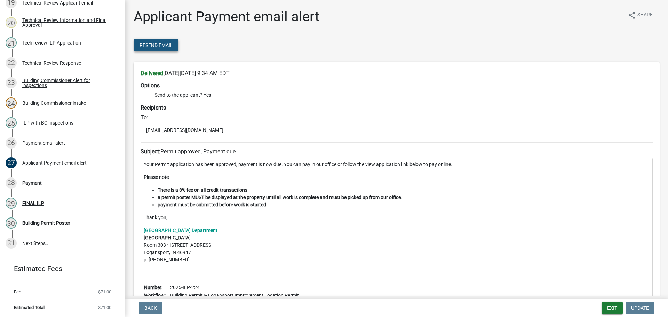
click at [151, 44] on span "Resend Email" at bounding box center [156, 45] width 33 height 6
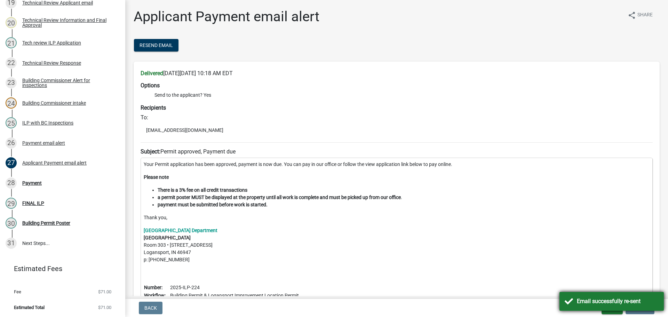
click at [589, 308] on div "Email successfully re-sent" at bounding box center [612, 301] width 104 height 19
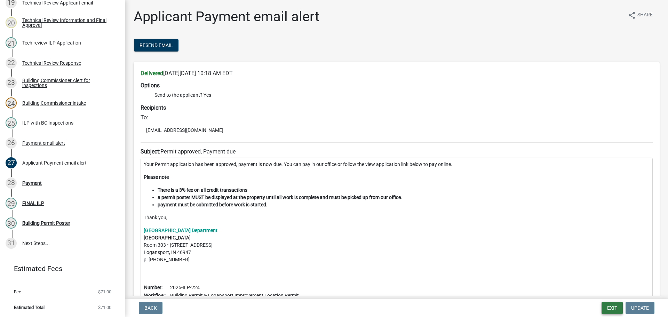
click at [616, 305] on button "Exit" at bounding box center [612, 308] width 21 height 13
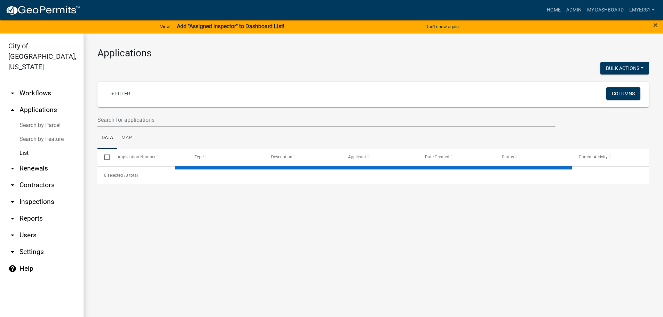
select select "3: 100"
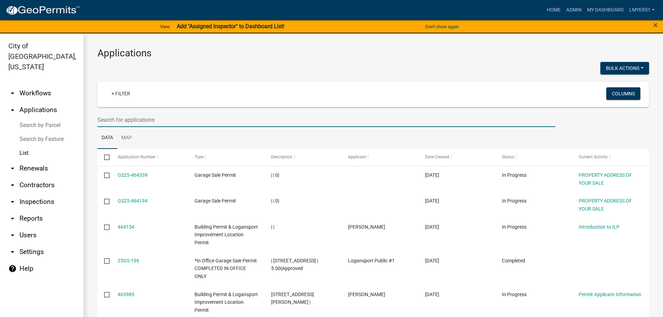
click at [107, 120] on input "text" at bounding box center [326, 120] width 458 height 14
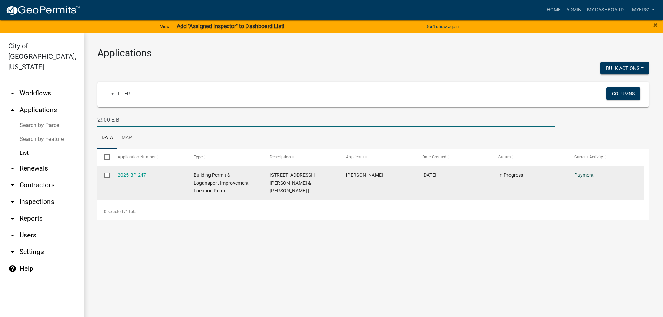
type input "2900 E B"
click at [581, 174] on link "Payment" at bounding box center [583, 175] width 19 height 6
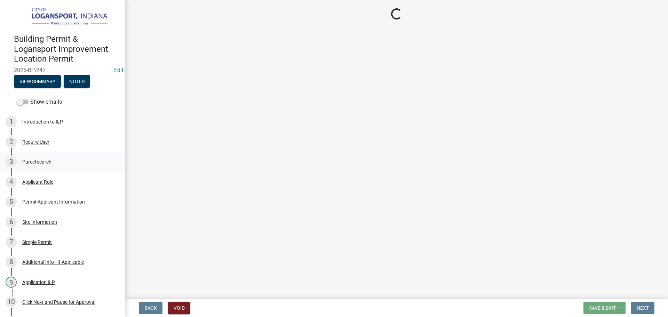
select select "3: 3"
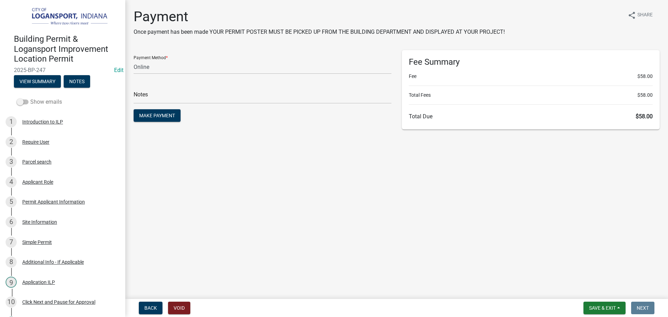
click at [26, 100] on span at bounding box center [23, 102] width 12 height 5
click at [30, 98] on input "Show emails" at bounding box center [30, 98] width 0 height 0
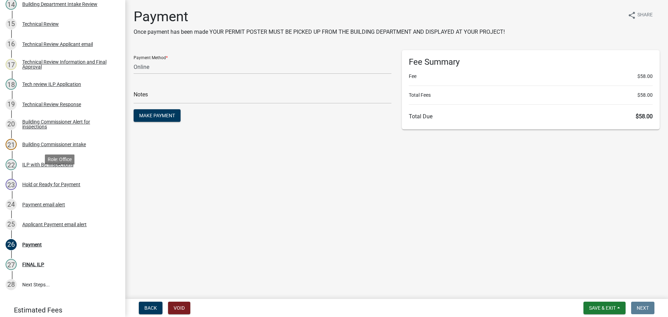
scroll to position [383, 0]
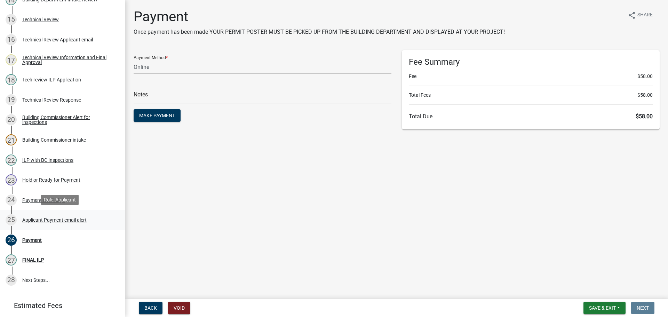
click at [38, 219] on div "Applicant Payment email alert" at bounding box center [54, 220] width 64 height 5
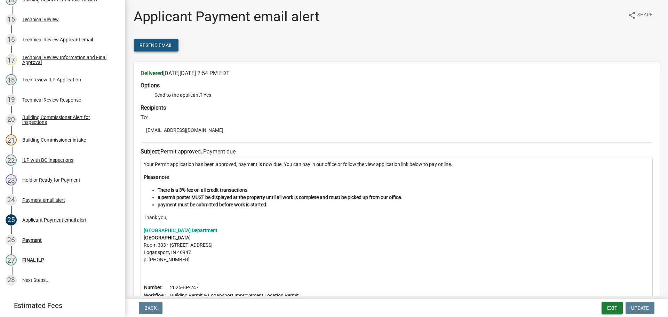
click at [156, 47] on span "Resend Email" at bounding box center [156, 45] width 33 height 6
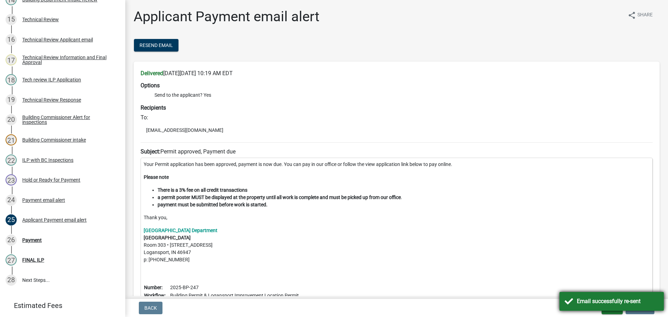
click at [573, 304] on div "Email successfully re-sent" at bounding box center [612, 301] width 104 height 19
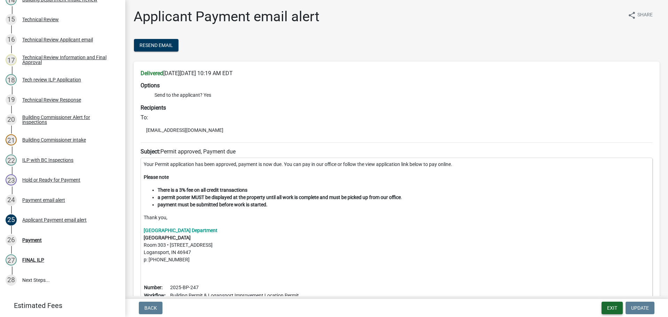
click at [614, 308] on button "Exit" at bounding box center [612, 308] width 21 height 13
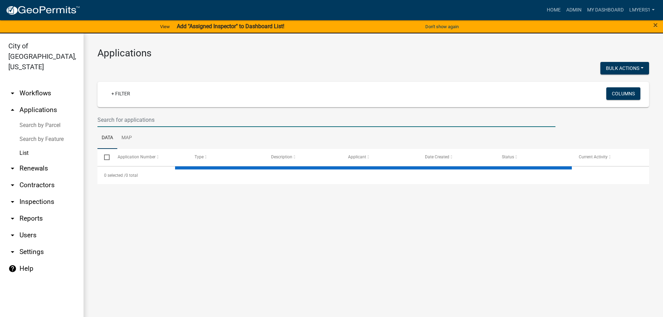
click at [120, 121] on input "text" at bounding box center [326, 120] width 458 height 14
select select "3: 100"
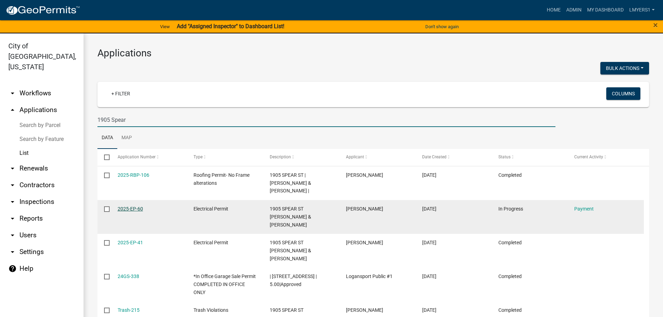
type input "1905 Spear"
click at [132, 206] on link "2025-EP-60" at bounding box center [130, 209] width 25 height 6
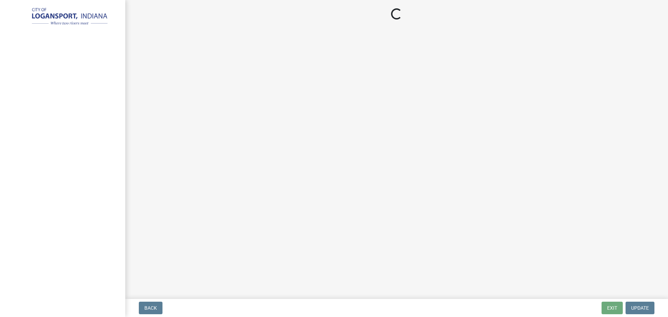
select select "3: 3"
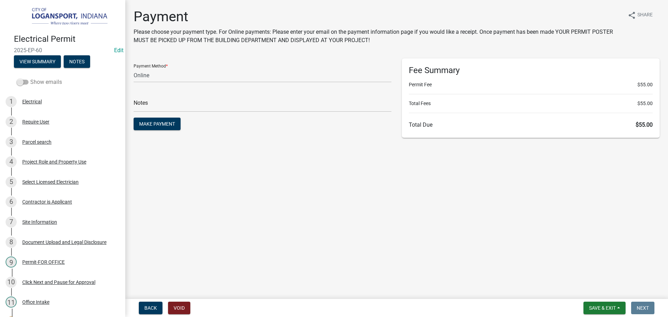
click at [19, 80] on span at bounding box center [23, 82] width 12 height 5
click at [30, 78] on input "Show emails" at bounding box center [30, 78] width 0 height 0
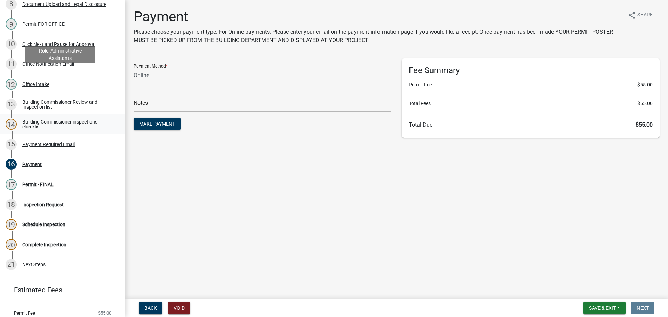
scroll to position [244, 0]
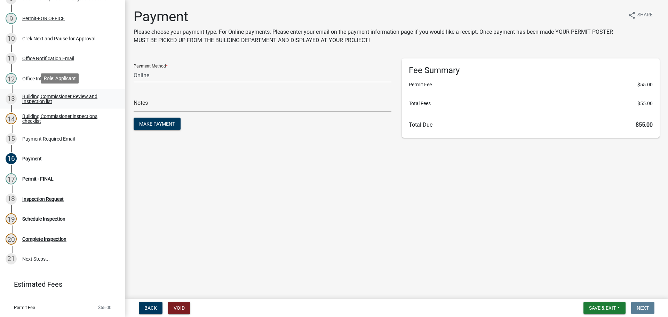
click at [39, 104] on link "13 Building Commissioner Review and Inspection list" at bounding box center [62, 99] width 125 height 20
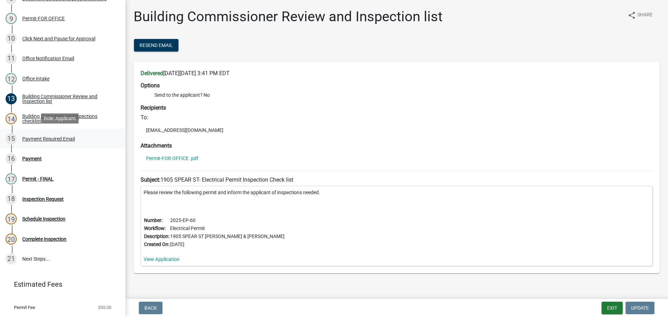
click at [41, 140] on div "Payment Required Email" at bounding box center [48, 138] width 53 height 5
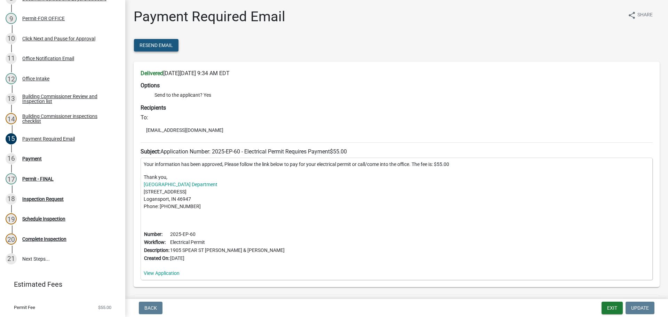
click at [151, 46] on span "Resend Email" at bounding box center [156, 45] width 33 height 6
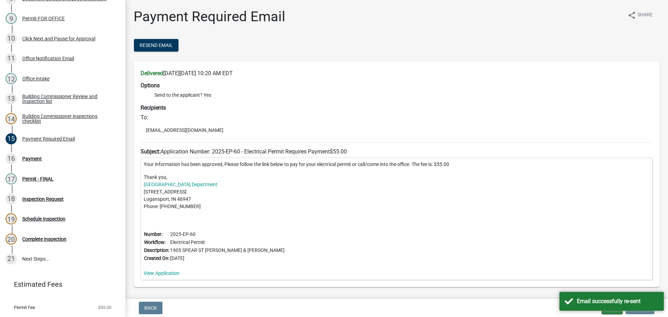
click at [569, 314] on div "Back Exit Update" at bounding box center [397, 308] width 532 height 13
click at [572, 305] on div "Email successfully re-sent" at bounding box center [612, 301] width 104 height 19
click at [615, 309] on button "Exit" at bounding box center [612, 308] width 21 height 13
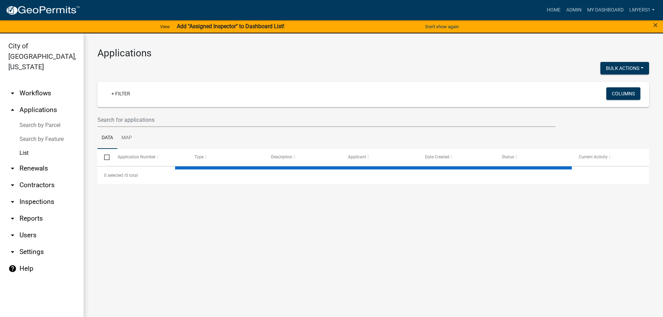
select select "3: 100"
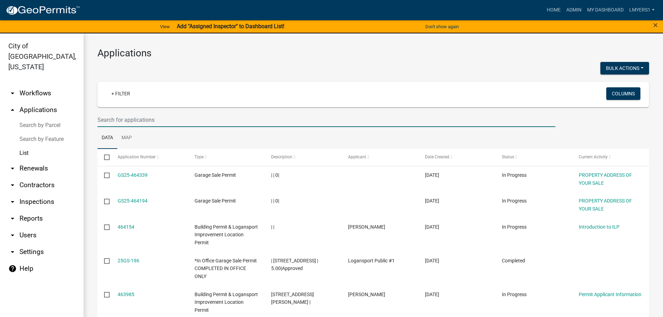
click at [126, 120] on input "text" at bounding box center [326, 120] width 458 height 14
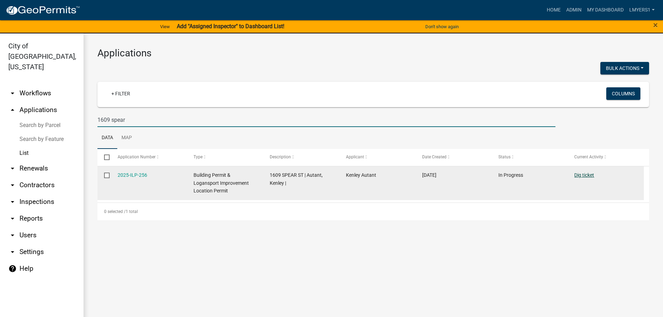
type input "1609 spear"
click at [589, 174] on link "Dig ticket" at bounding box center [584, 175] width 20 height 6
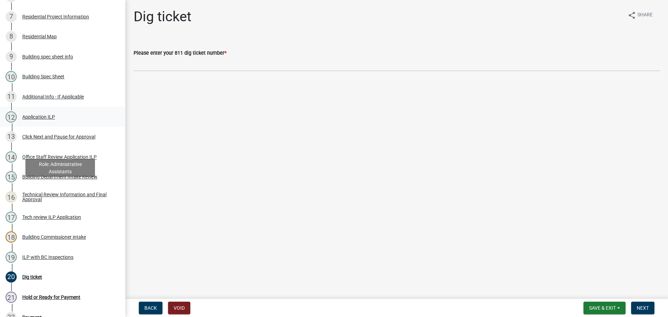
scroll to position [244, 0]
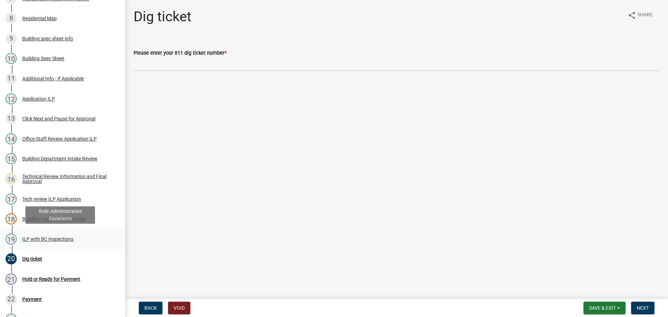
click at [56, 241] on div "19 ILP with BC Inspections" at bounding box center [60, 239] width 109 height 11
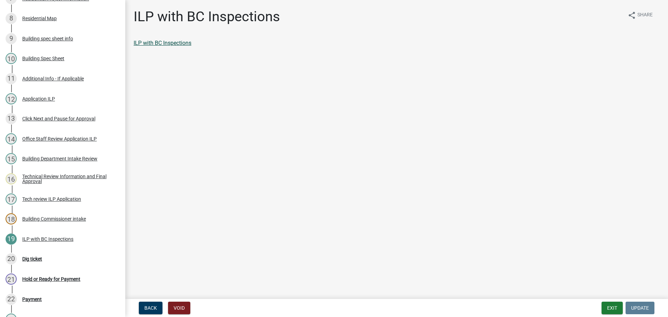
click at [151, 43] on link "ILP with BC Inspections" at bounding box center [163, 43] width 58 height 7
click at [34, 257] on div "Dig ticket" at bounding box center [32, 259] width 20 height 5
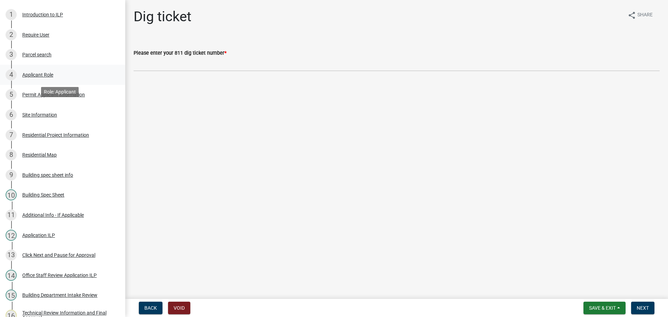
scroll to position [70, 0]
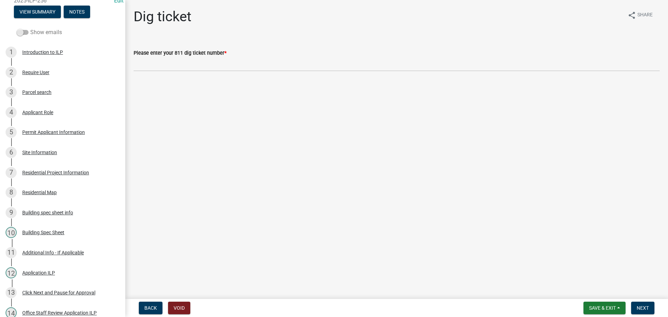
click at [22, 31] on span at bounding box center [23, 32] width 12 height 5
click at [30, 28] on input "Show emails" at bounding box center [30, 28] width 0 height 0
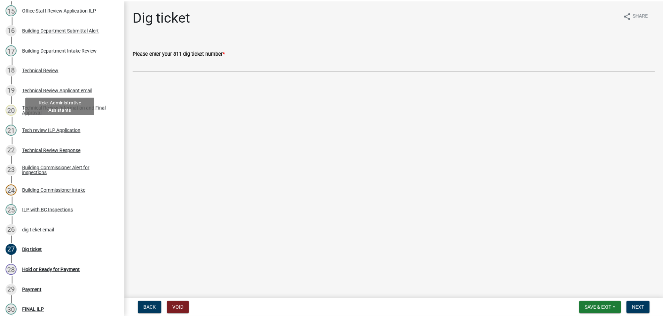
scroll to position [418, 0]
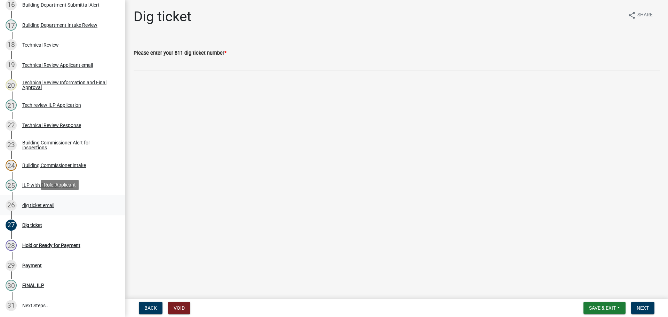
click at [43, 205] on div "dig ticket email" at bounding box center [38, 205] width 32 height 5
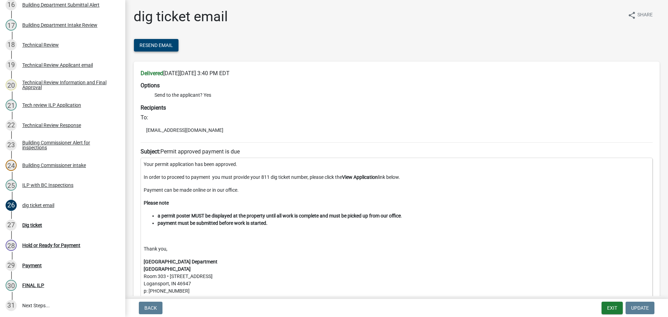
click at [154, 45] on span "Resend Email" at bounding box center [156, 45] width 33 height 6
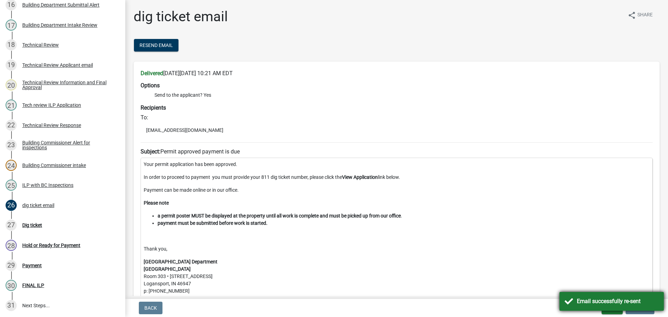
click at [577, 304] on div "Email successfully re-sent" at bounding box center [612, 301] width 104 height 19
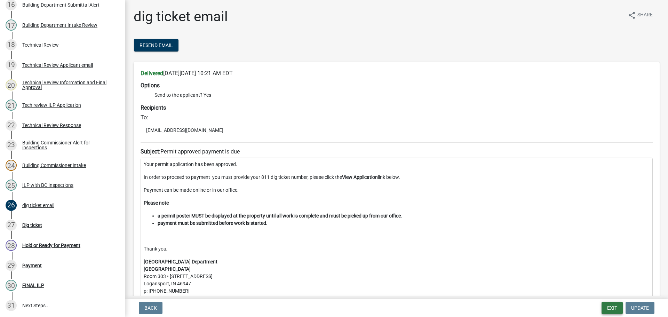
click at [610, 308] on button "Exit" at bounding box center [612, 308] width 21 height 13
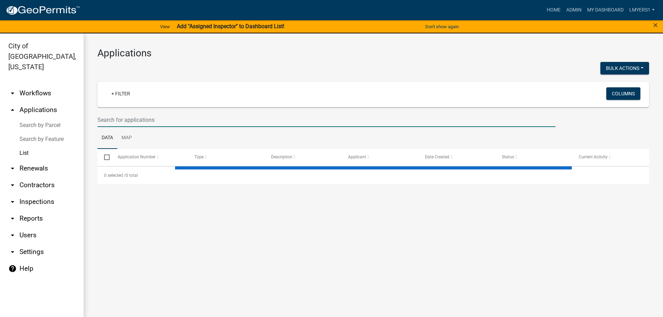
select select "3: 100"
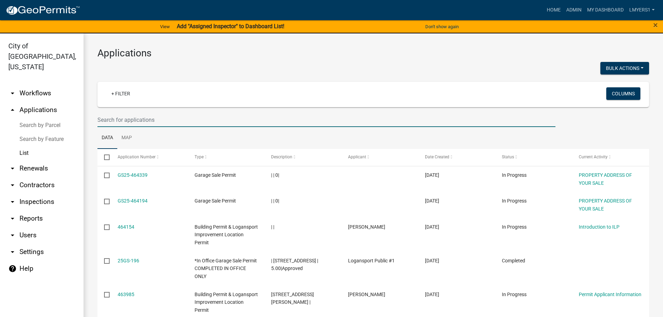
click at [106, 117] on input "text" at bounding box center [326, 120] width 458 height 14
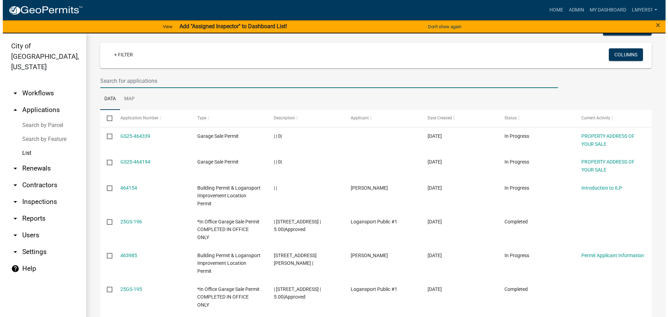
scroll to position [70, 0]
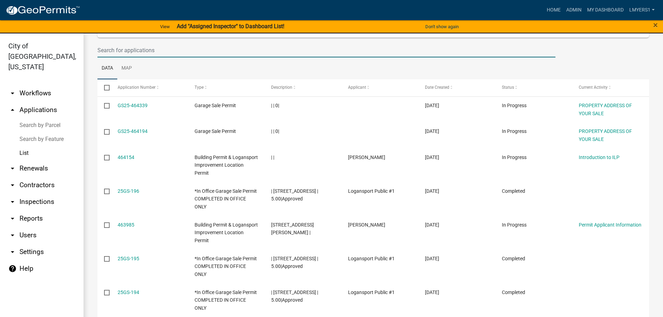
click at [128, 52] on input "text" at bounding box center [326, 50] width 458 height 14
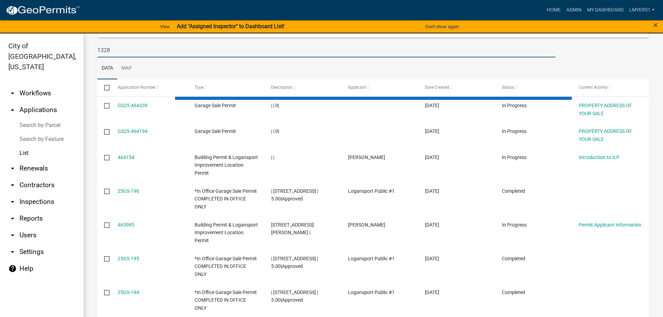
type input "1328"
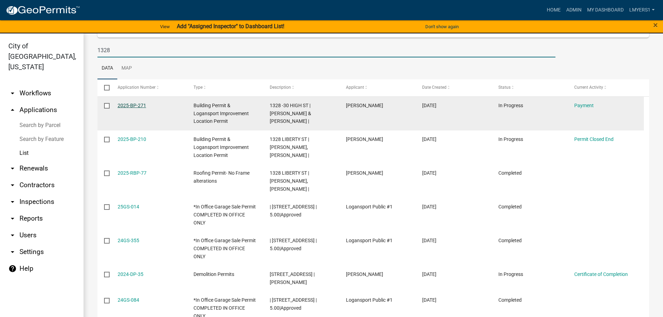
click at [137, 107] on link "2025-BP-271" at bounding box center [132, 106] width 29 height 6
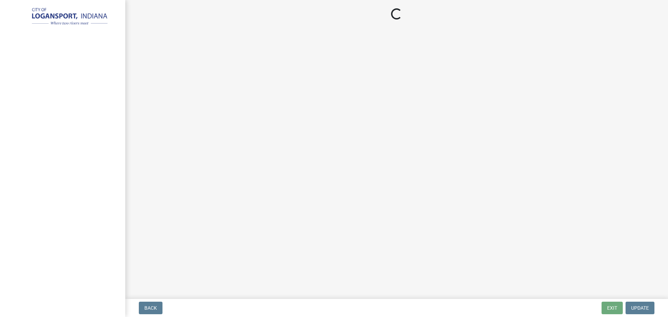
select select "3: 3"
